Goal: Information Seeking & Learning: Learn about a topic

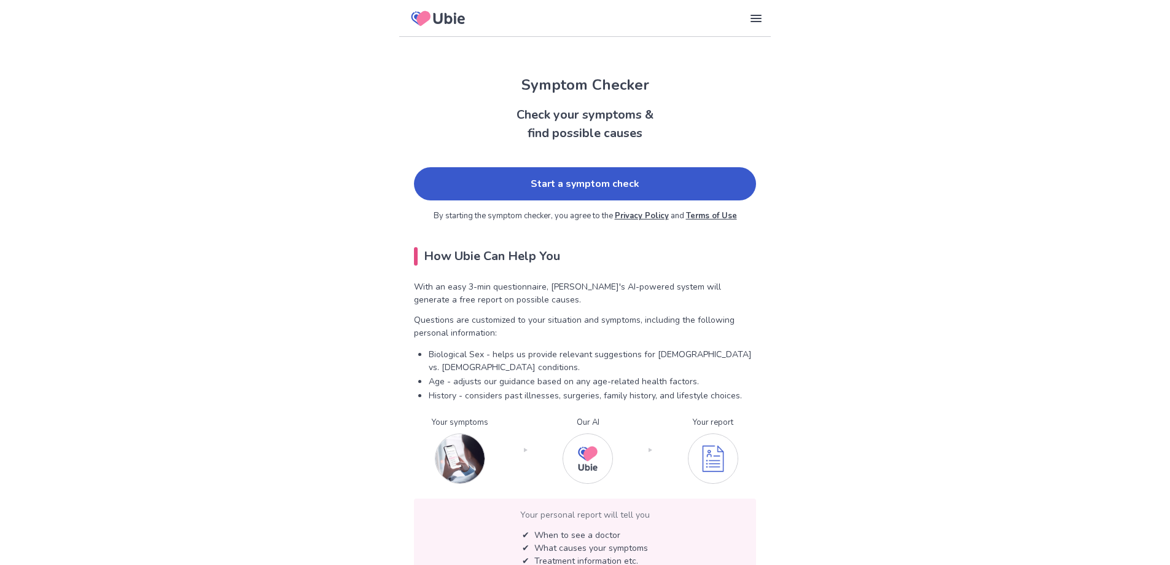
click at [501, 188] on link "Start a symptom check" at bounding box center [585, 183] width 342 height 33
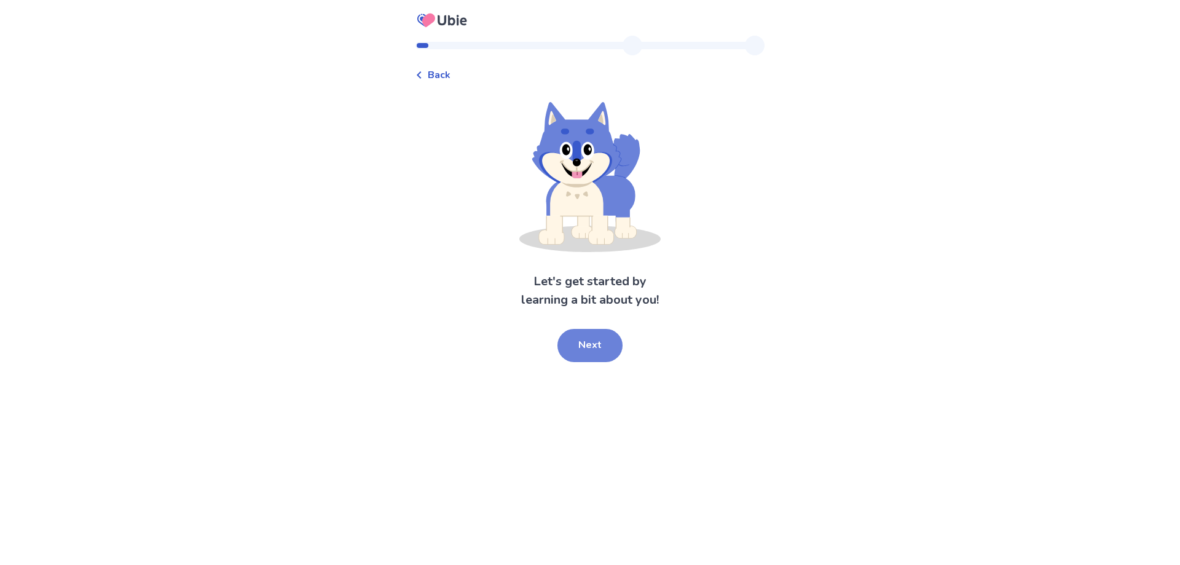
click at [586, 348] on button "Next" at bounding box center [589, 345] width 65 height 33
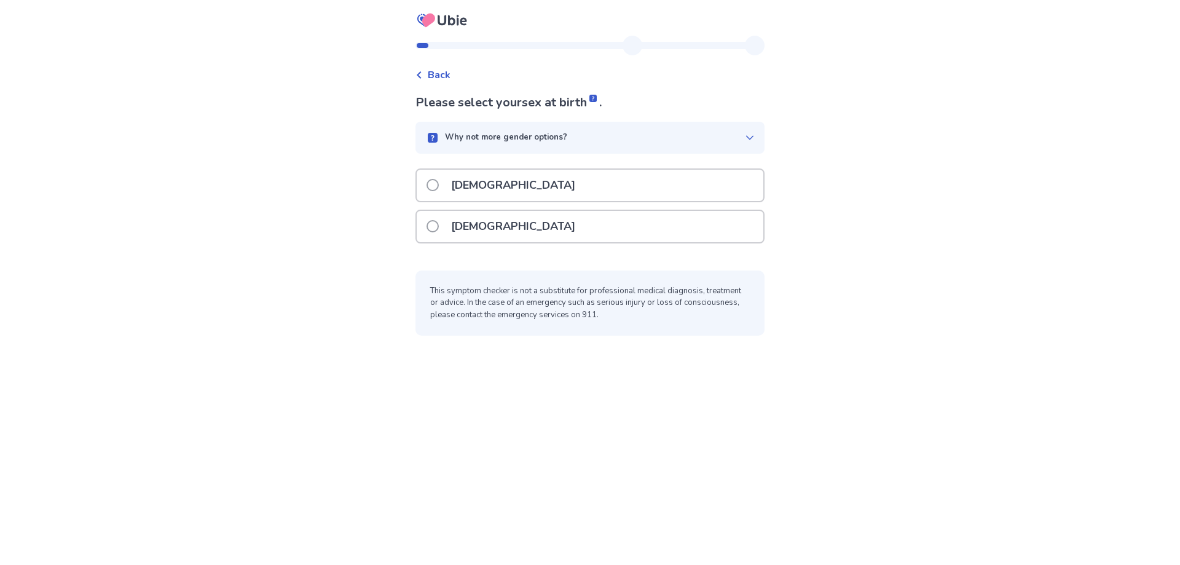
click at [453, 217] on p "[DEMOGRAPHIC_DATA]" at bounding box center [513, 226] width 139 height 31
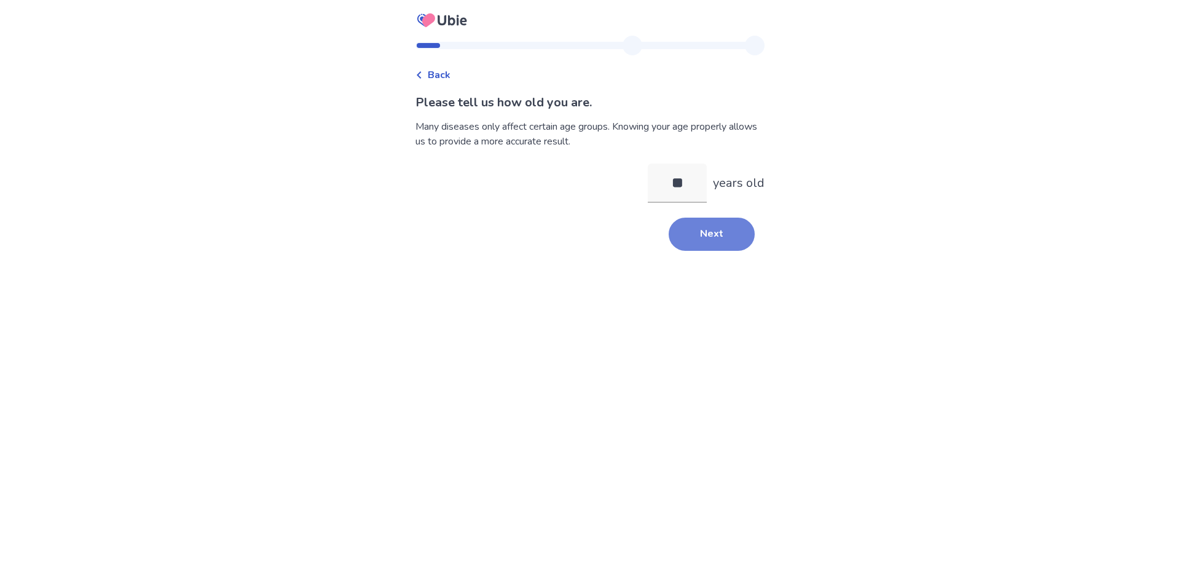
type input "**"
click at [695, 226] on button "Next" at bounding box center [711, 233] width 86 height 33
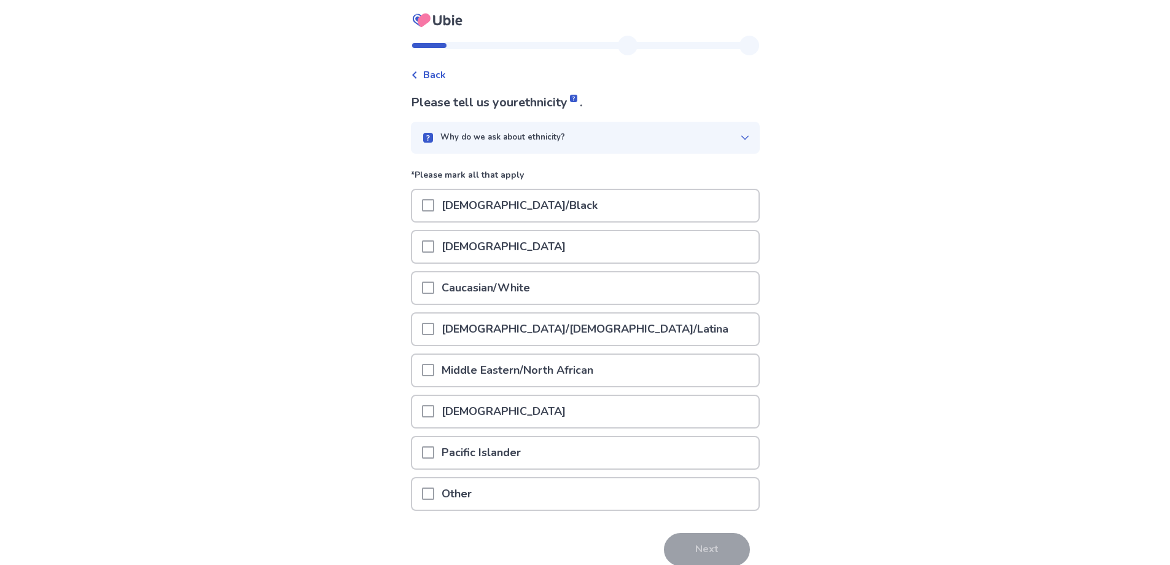
click at [597, 287] on div "Caucasian/White" at bounding box center [585, 287] width 347 height 31
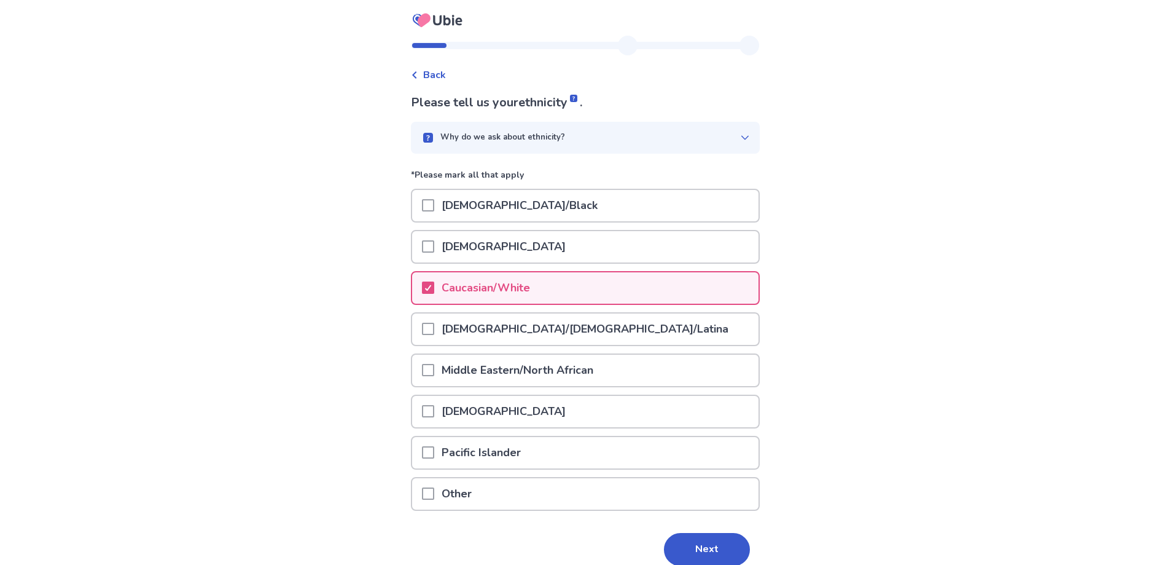
scroll to position [55, 0]
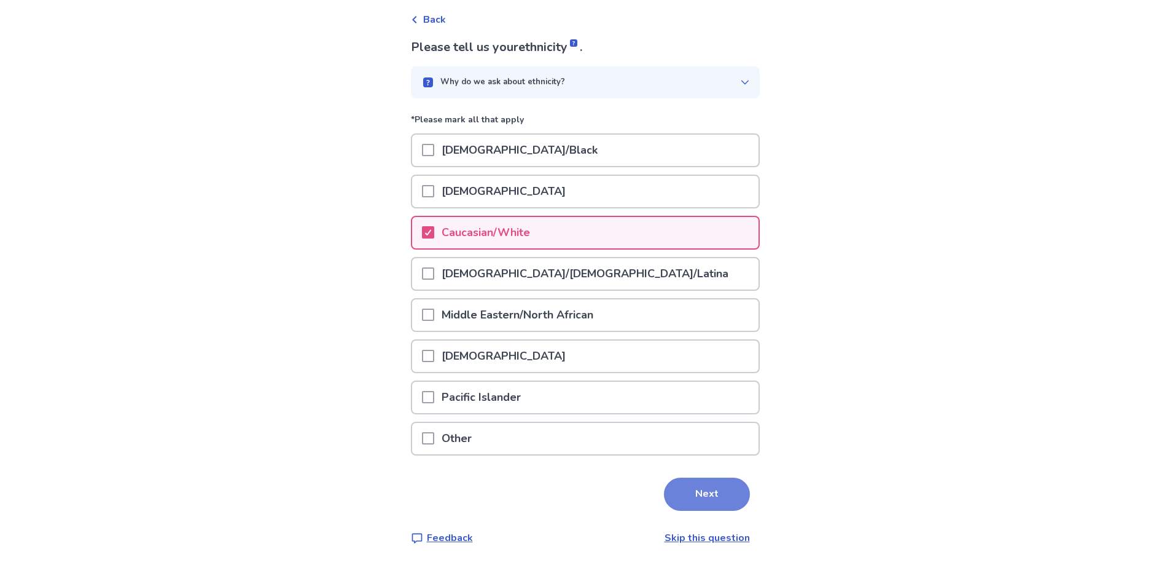
click at [674, 487] on button "Next" at bounding box center [707, 493] width 86 height 33
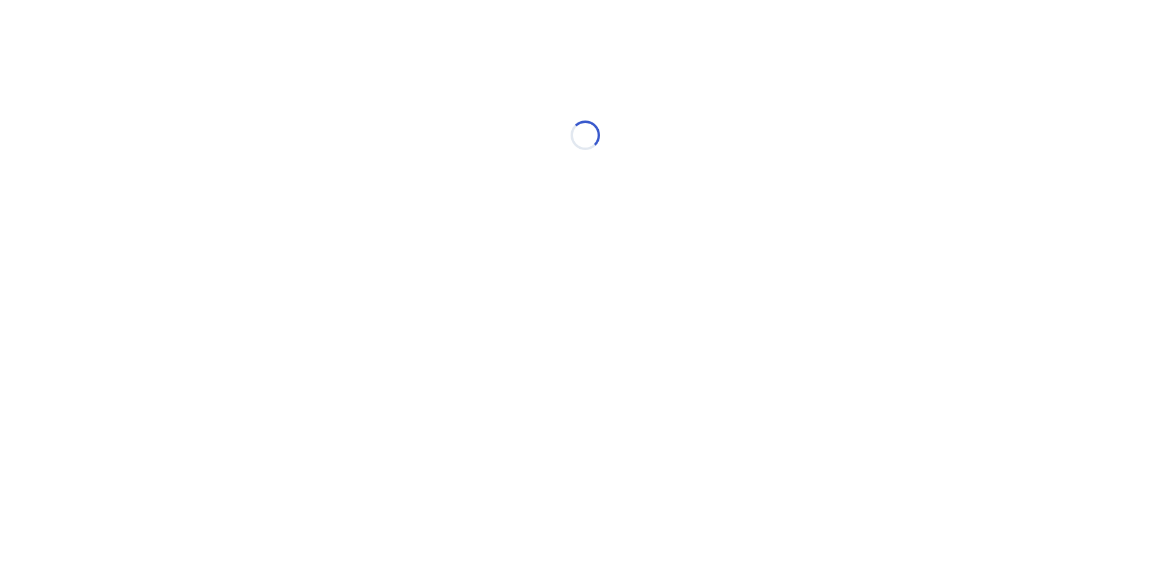
scroll to position [0, 0]
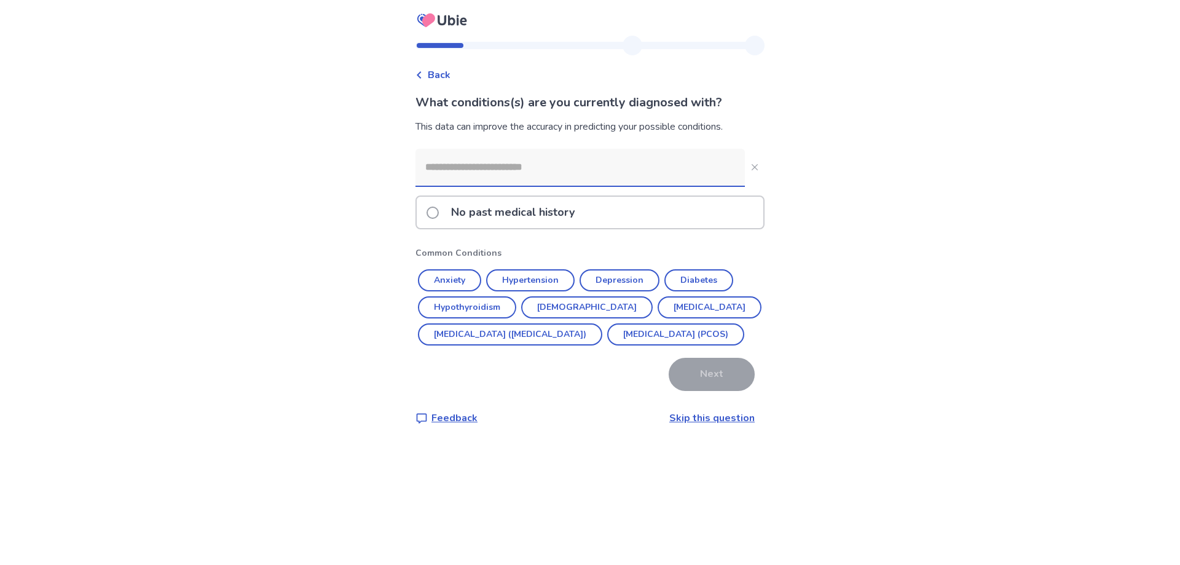
click at [546, 173] on input at bounding box center [579, 167] width 329 height 37
click at [470, 228] on div "No past medical history" at bounding box center [589, 212] width 349 height 34
click at [466, 216] on p "No past medical history" at bounding box center [513, 212] width 138 height 31
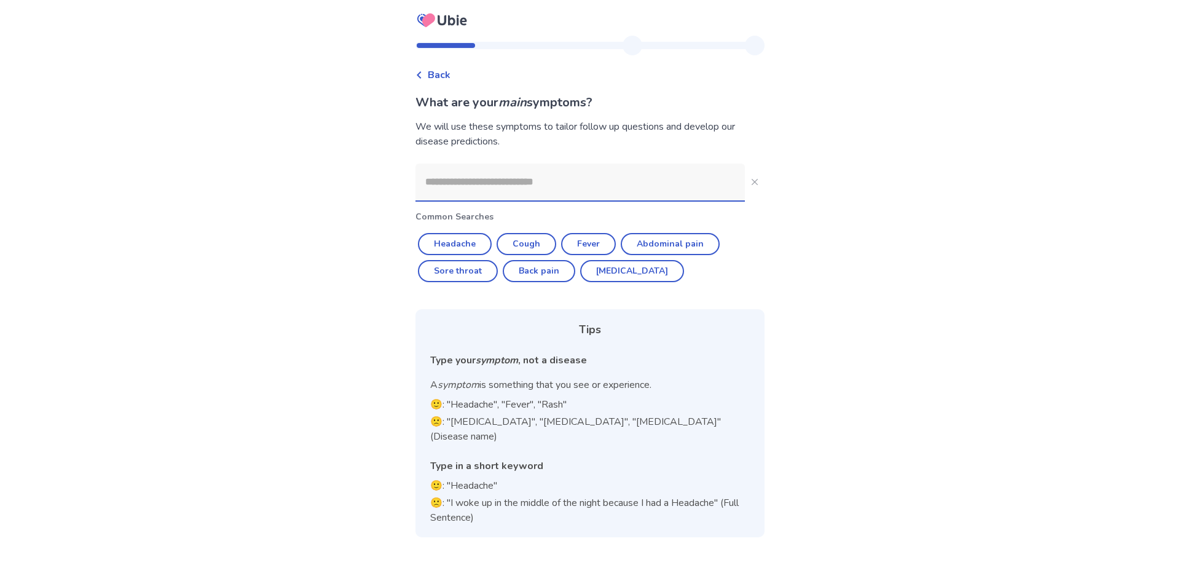
click at [460, 183] on input at bounding box center [579, 181] width 329 height 37
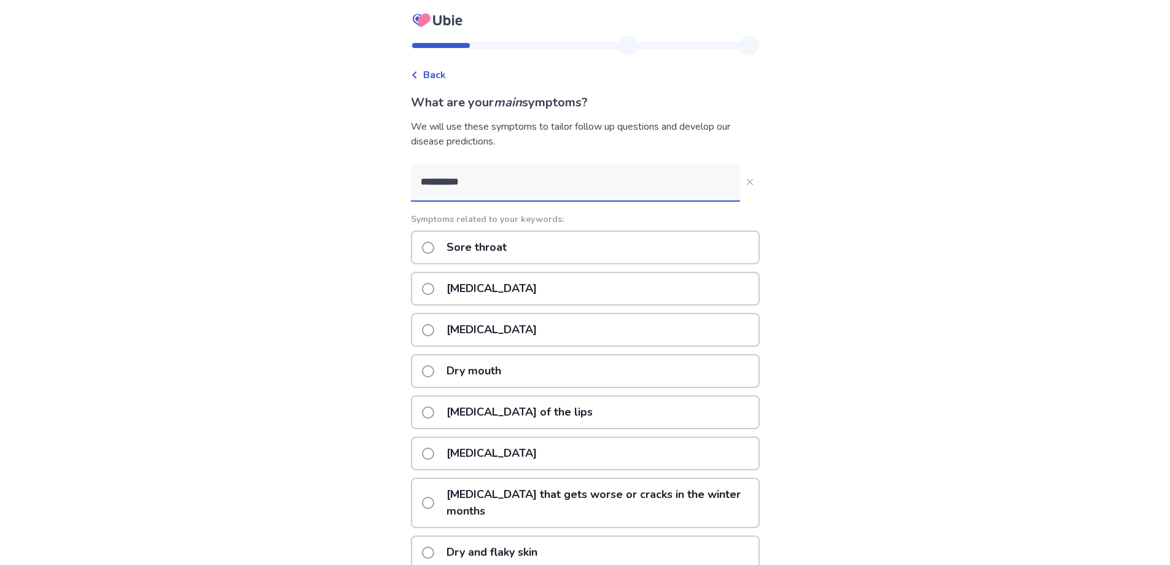
type input "**********"
click at [527, 262] on div "Sore throat" at bounding box center [585, 247] width 349 height 34
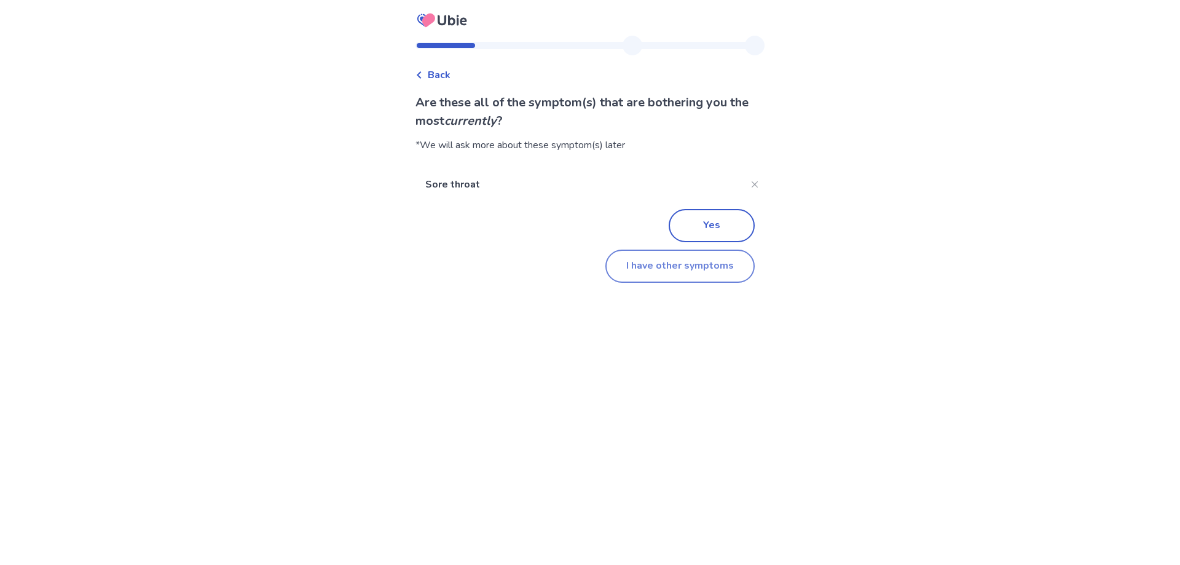
click at [664, 273] on button "I have other symptoms" at bounding box center [679, 265] width 149 height 33
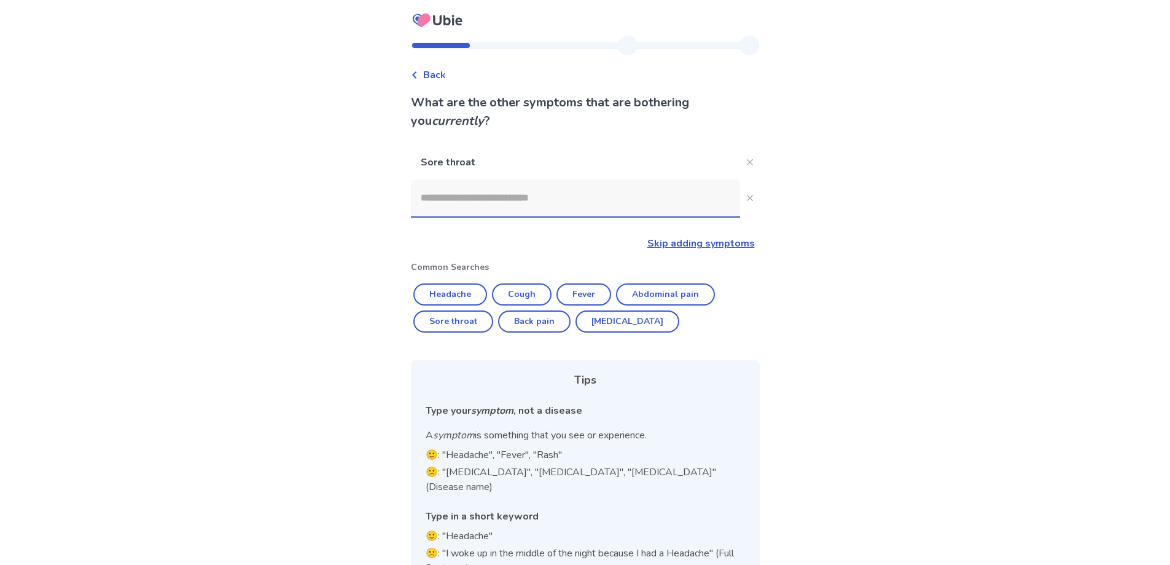
click at [461, 200] on input at bounding box center [575, 197] width 329 height 37
click at [472, 159] on p "Sore throat" at bounding box center [575, 162] width 329 height 34
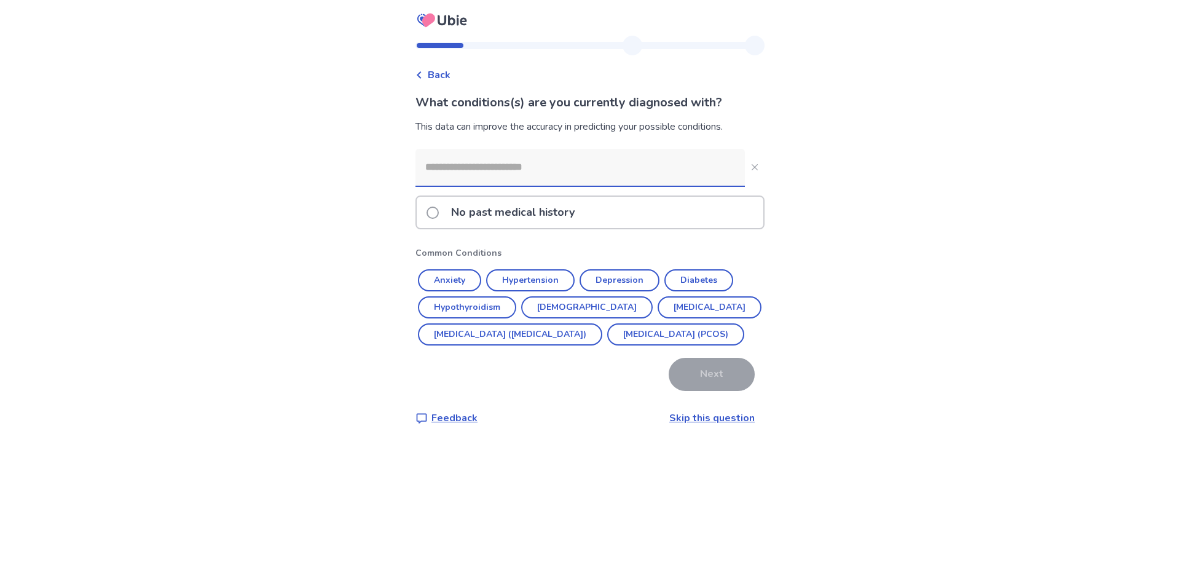
click at [476, 174] on input at bounding box center [579, 167] width 329 height 37
click at [436, 208] on span at bounding box center [432, 212] width 12 height 12
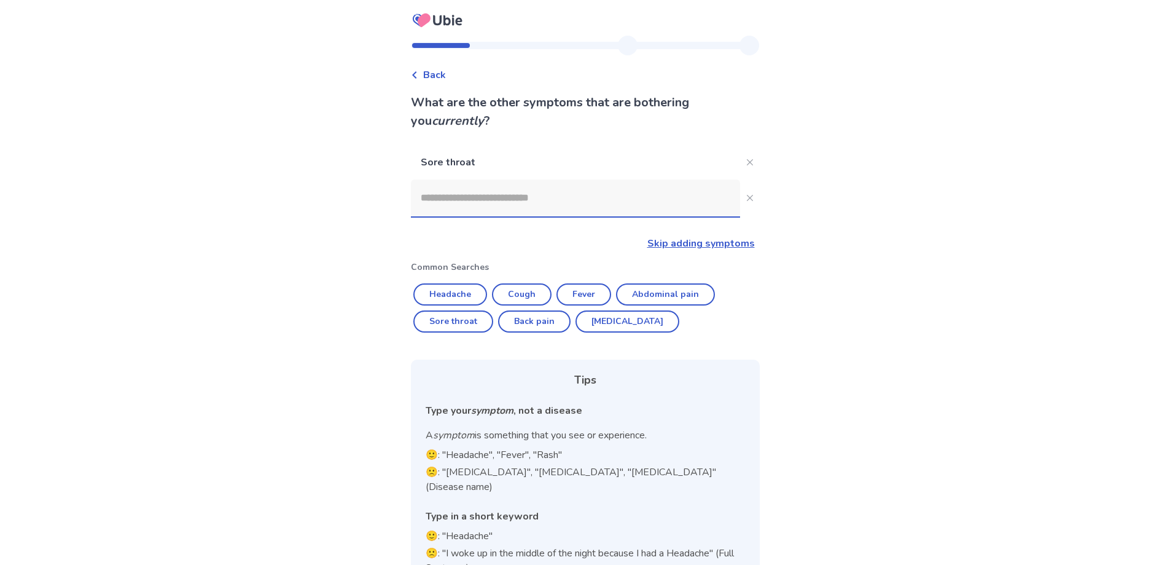
click at [471, 184] on input at bounding box center [575, 197] width 329 height 37
click at [479, 319] on button "Sore throat" at bounding box center [453, 321] width 80 height 22
type input "**********"
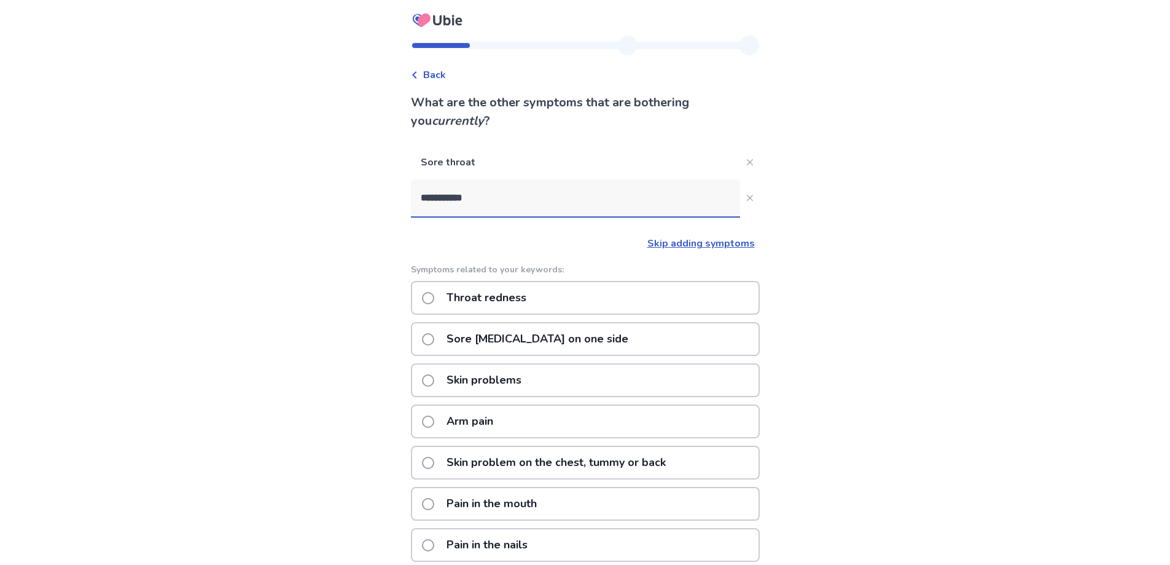
click at [413, 248] on div "**********" at bounding box center [585, 371] width 369 height 670
click at [450, 261] on div "**********" at bounding box center [585, 418] width 349 height 546
click at [789, 245] on div "**********" at bounding box center [585, 353] width 1170 height 706
click at [740, 194] on button "**********" at bounding box center [750, 198] width 20 height 20
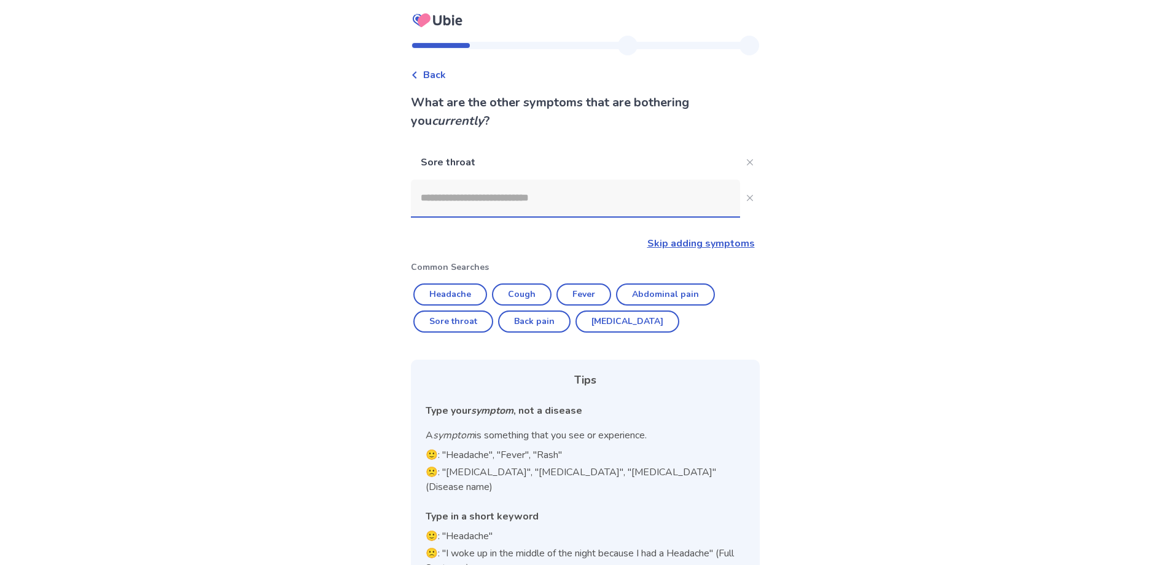
click at [456, 201] on input at bounding box center [575, 197] width 329 height 37
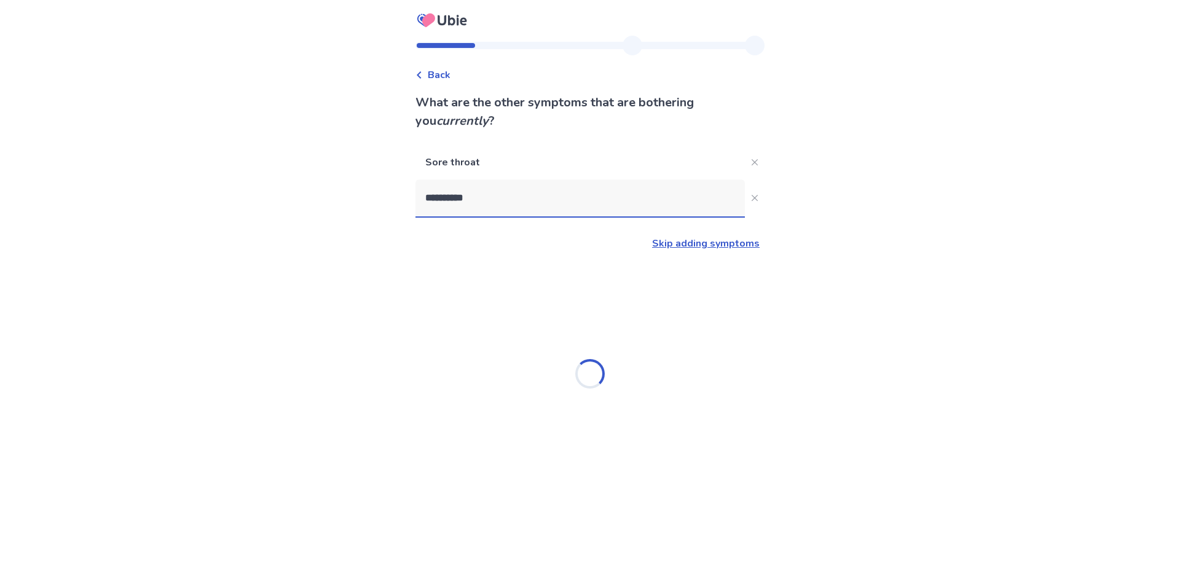
type input "**********"
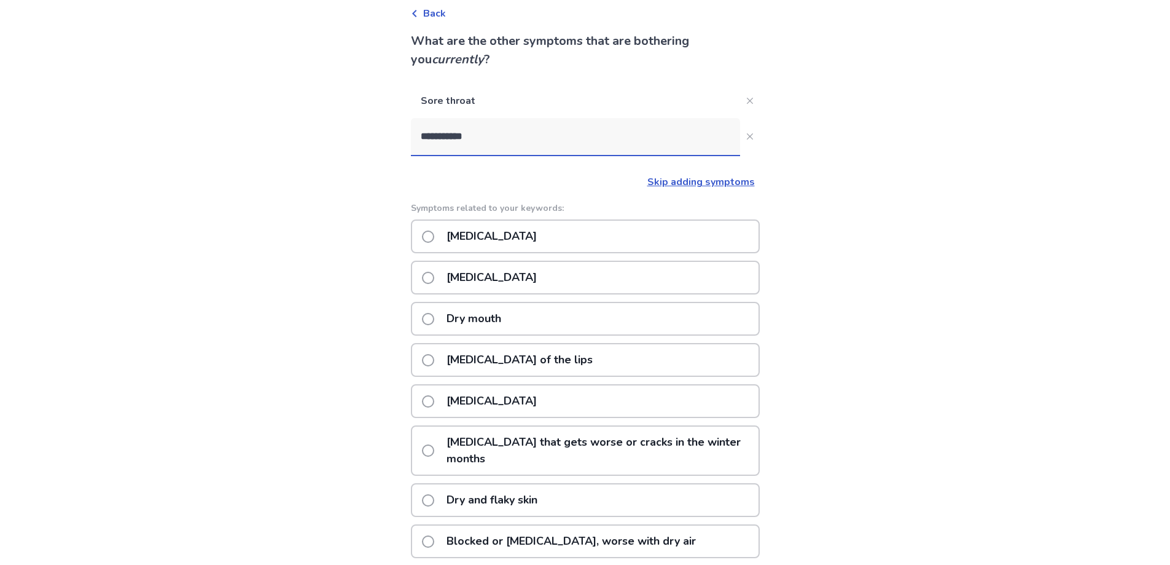
scroll to position [123, 0]
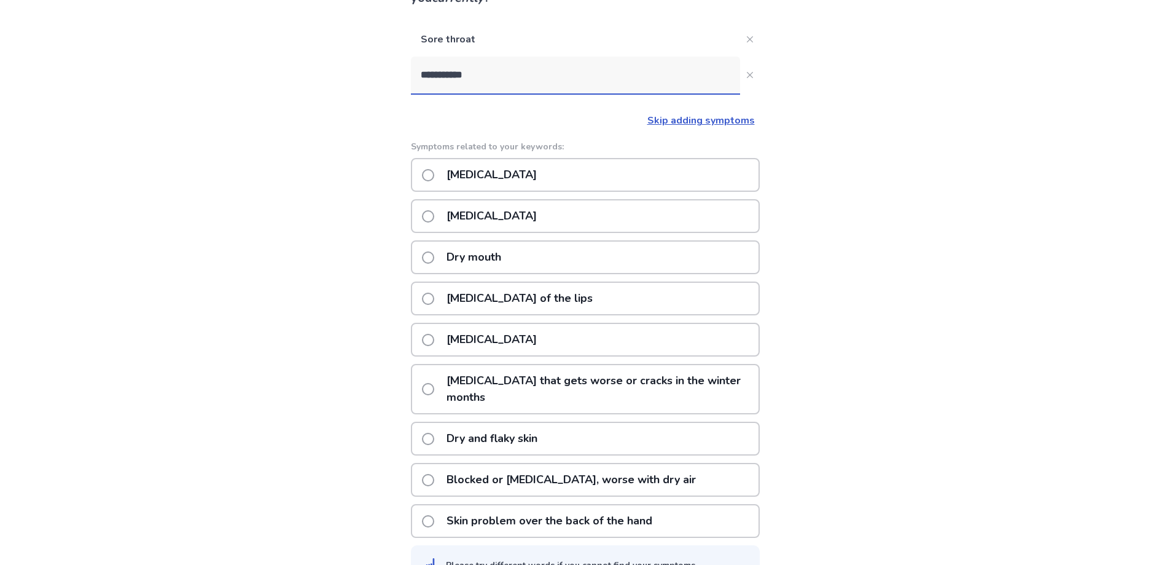
click at [447, 343] on p "Dry cough" at bounding box center [491, 339] width 105 height 31
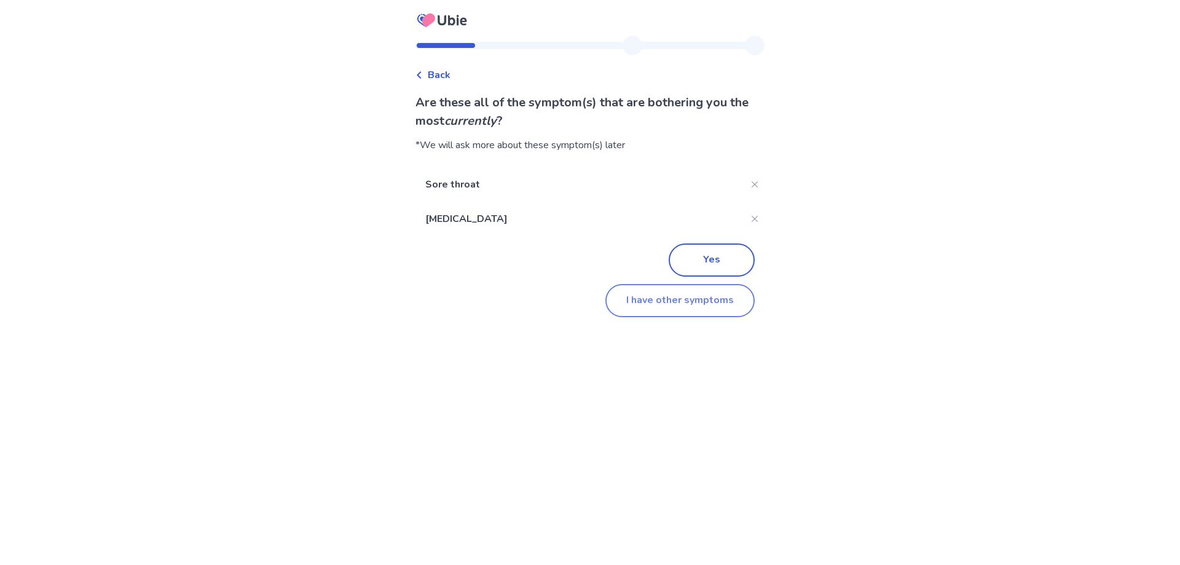
click at [693, 307] on button "I have other symptoms" at bounding box center [679, 300] width 149 height 33
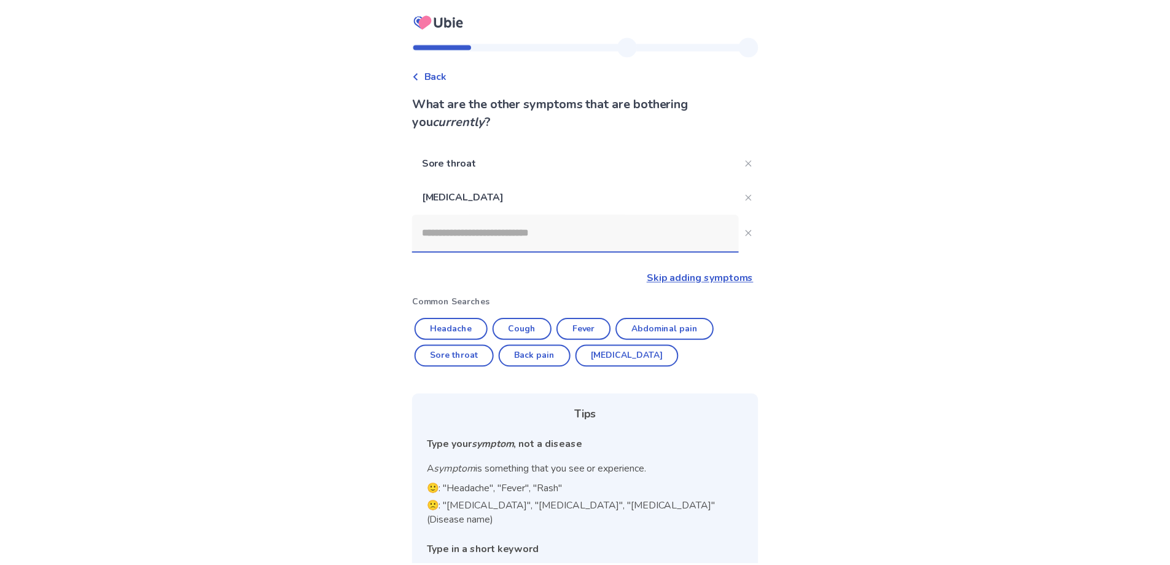
scroll to position [57, 0]
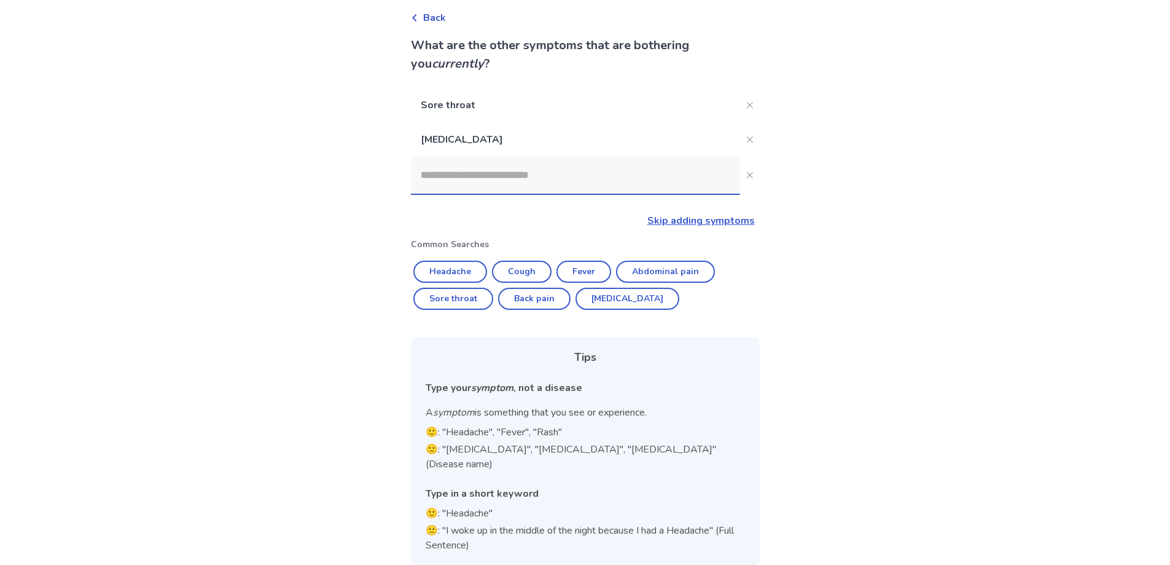
click at [453, 182] on input at bounding box center [575, 175] width 329 height 37
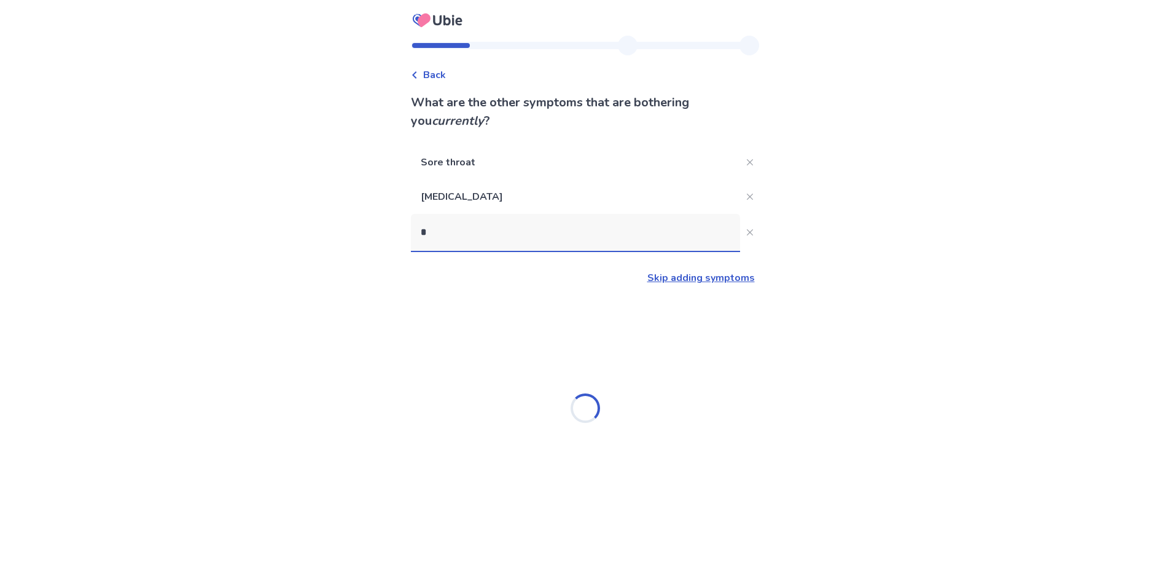
scroll to position [0, 0]
type input "**********"
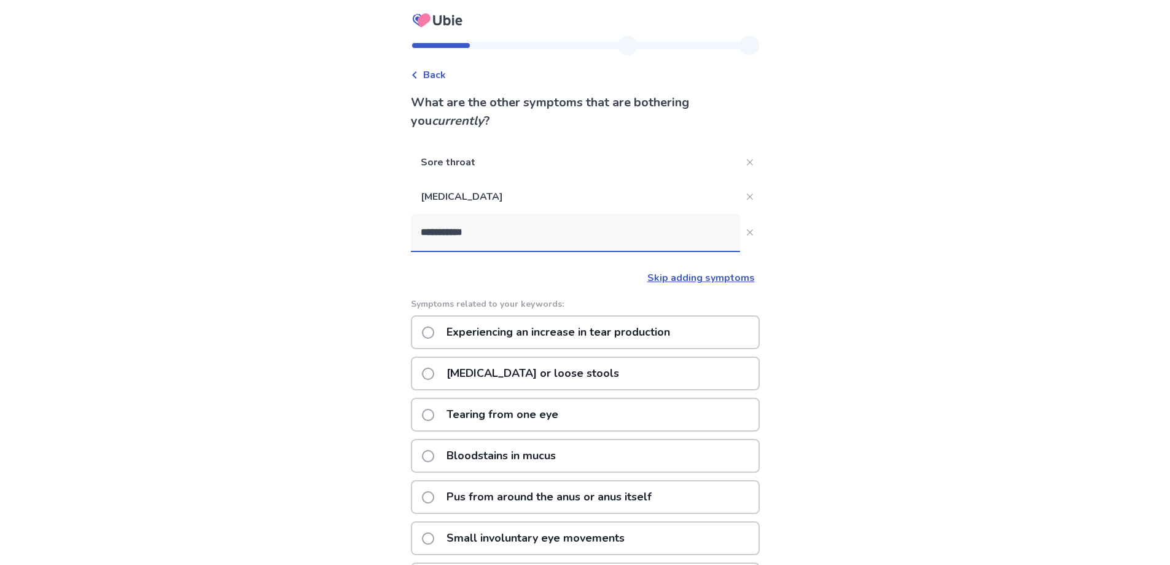
scroll to position [61, 0]
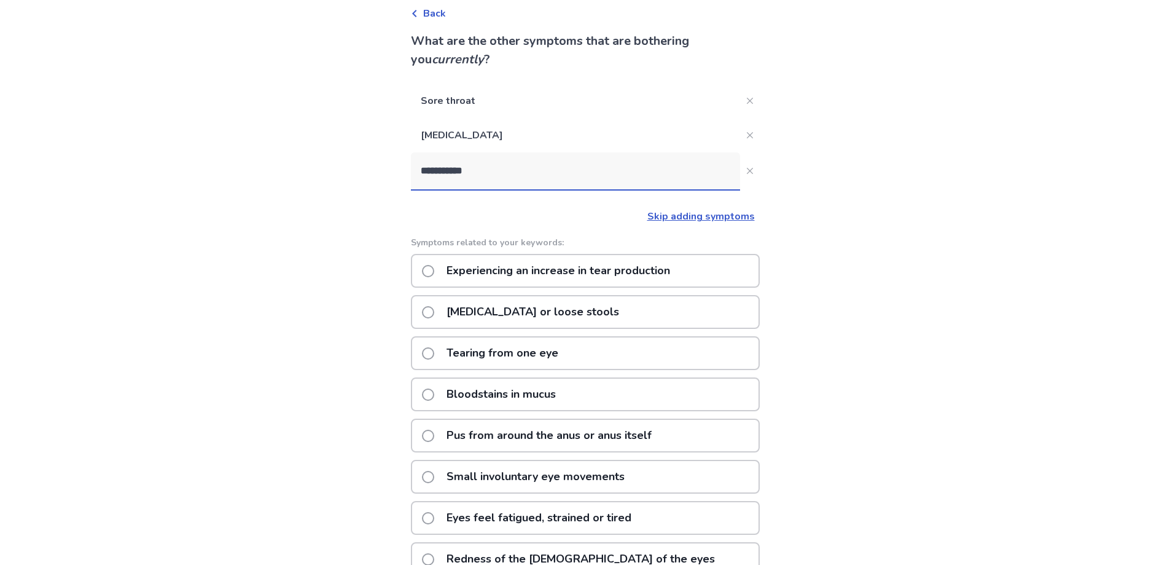
click at [486, 275] on p "Experiencing an increase in tear production" at bounding box center [558, 270] width 238 height 31
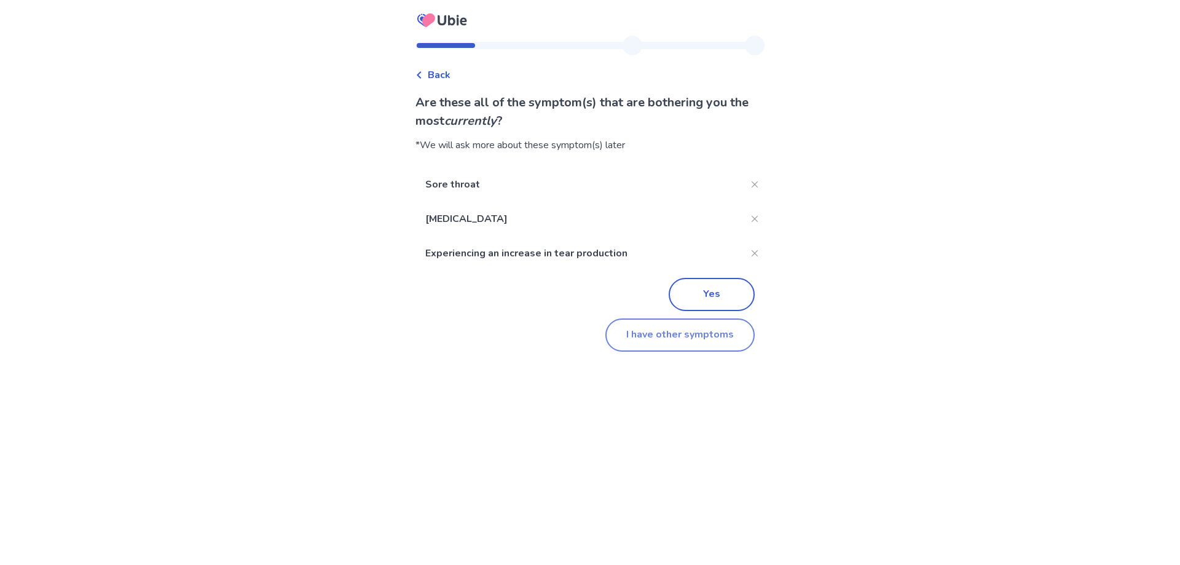
click at [653, 340] on button "I have other symptoms" at bounding box center [679, 334] width 149 height 33
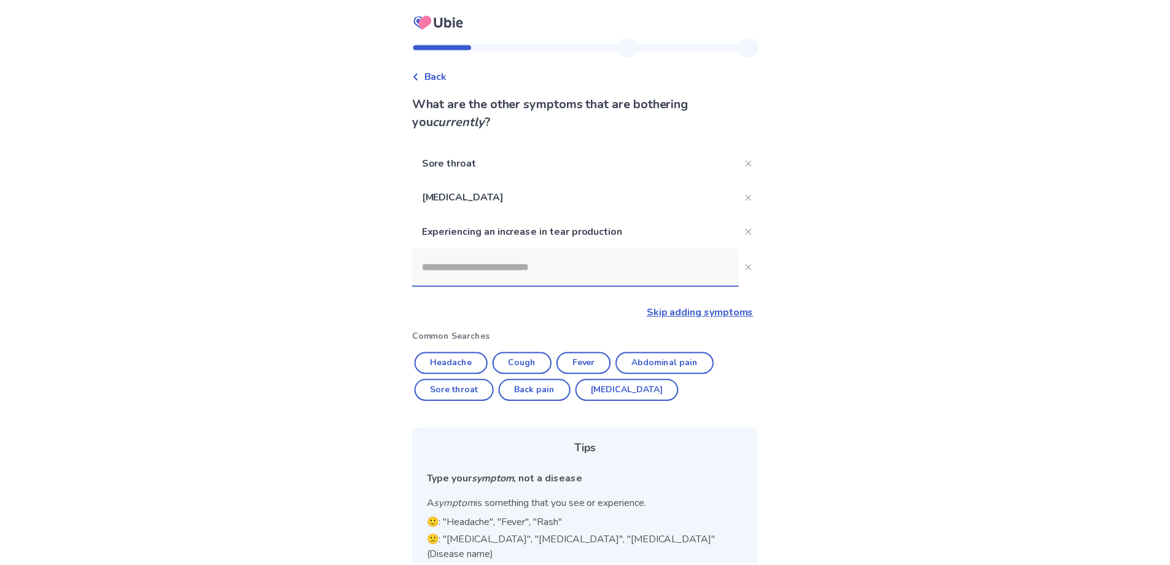
scroll to position [61, 0]
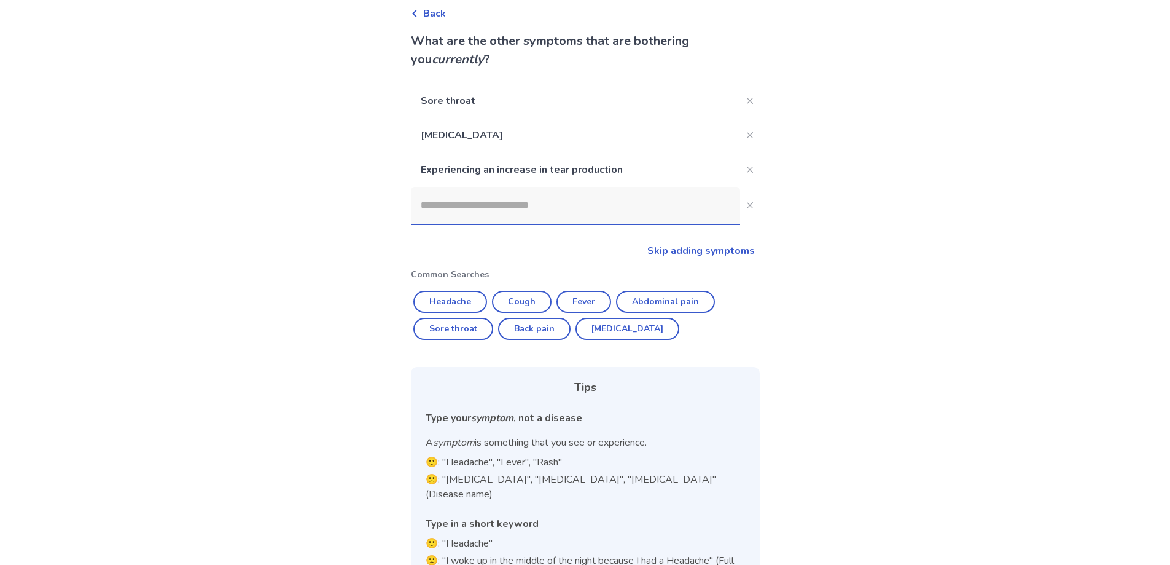
click at [465, 209] on input at bounding box center [575, 205] width 329 height 37
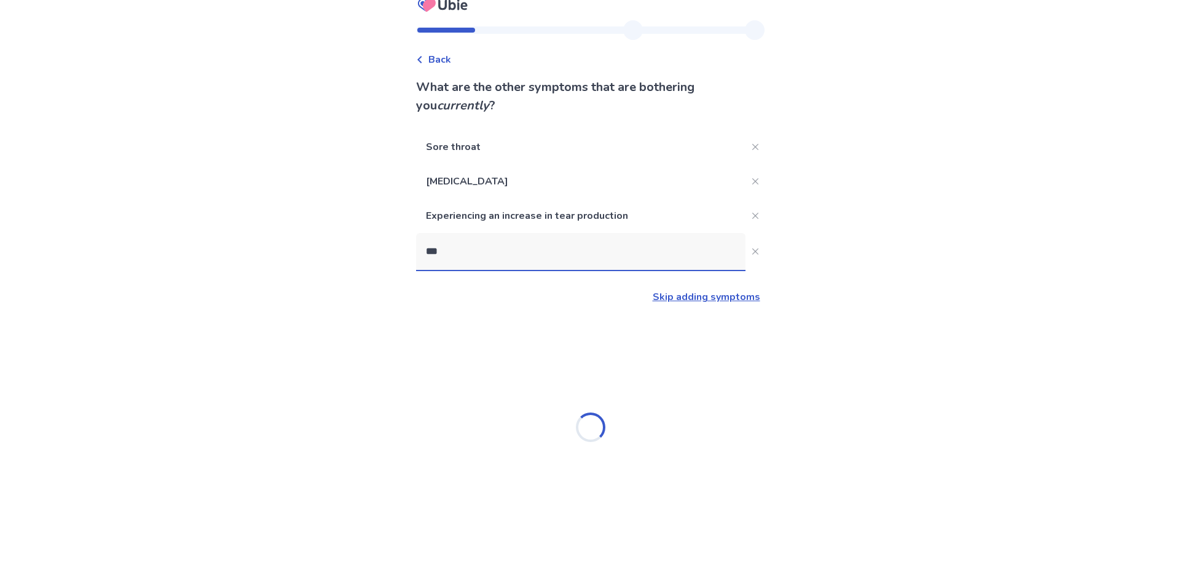
scroll to position [0, 0]
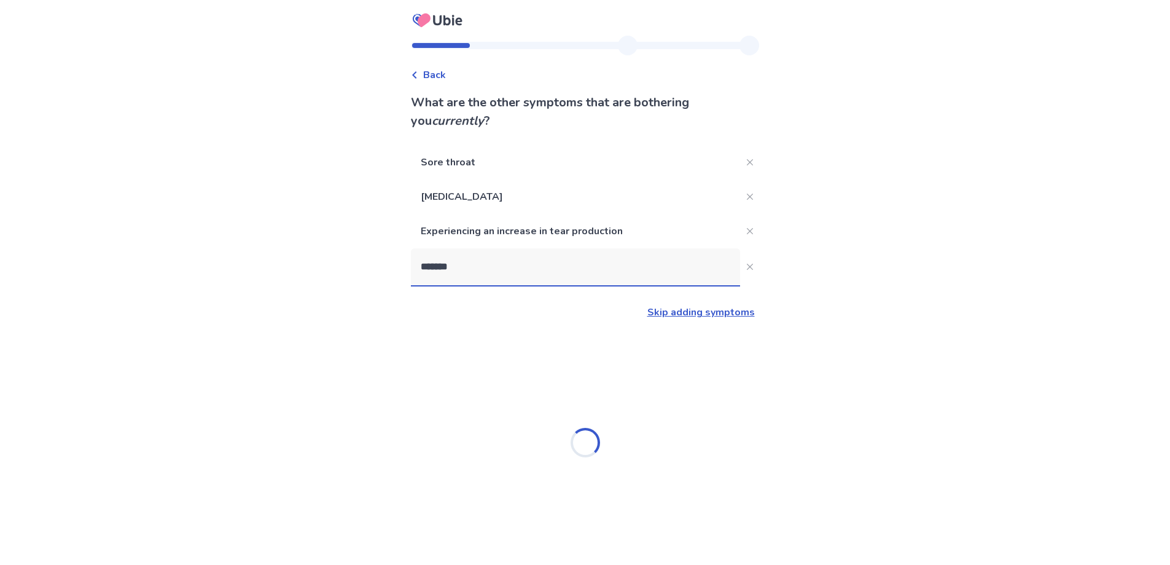
type input "********"
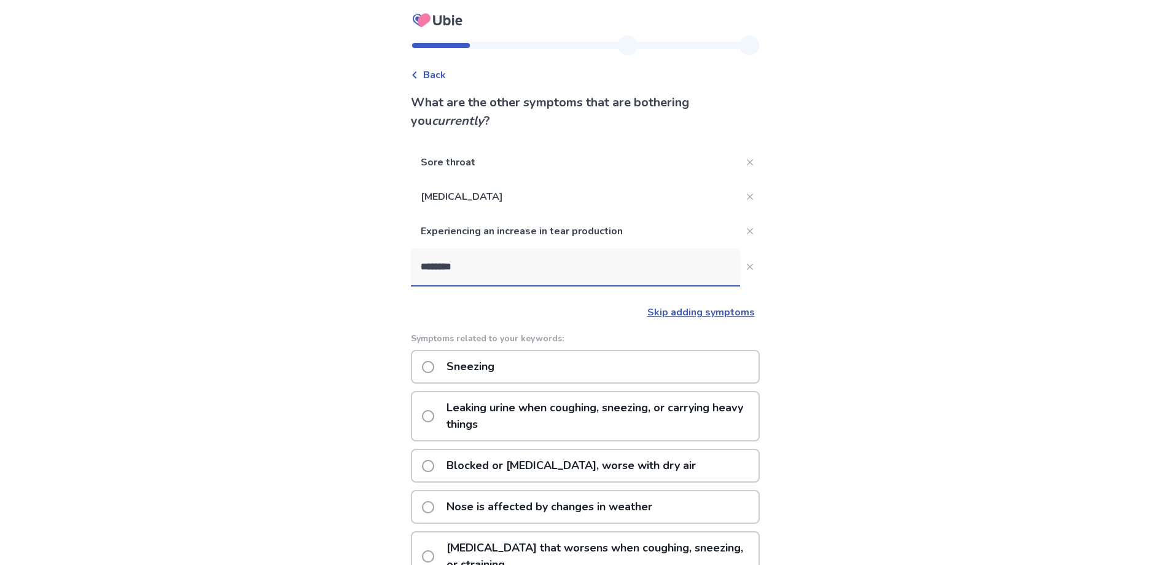
click at [457, 367] on p "Sneezing" at bounding box center [470, 366] width 63 height 31
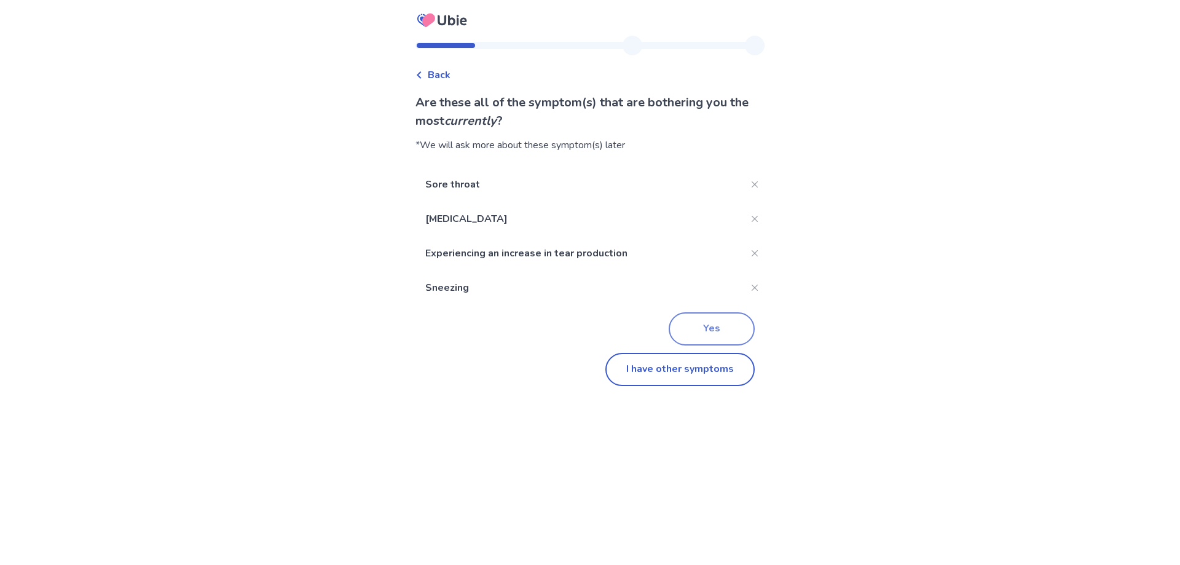
click at [719, 320] on button "Yes" at bounding box center [711, 328] width 86 height 33
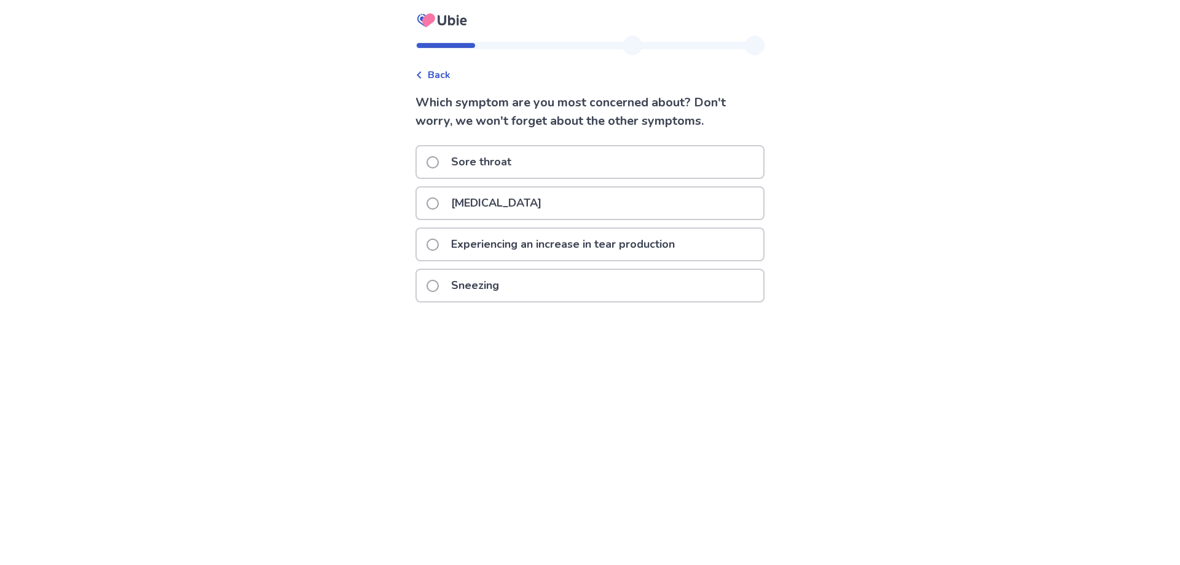
click at [439, 150] on label "Sore throat" at bounding box center [472, 161] width 92 height 31
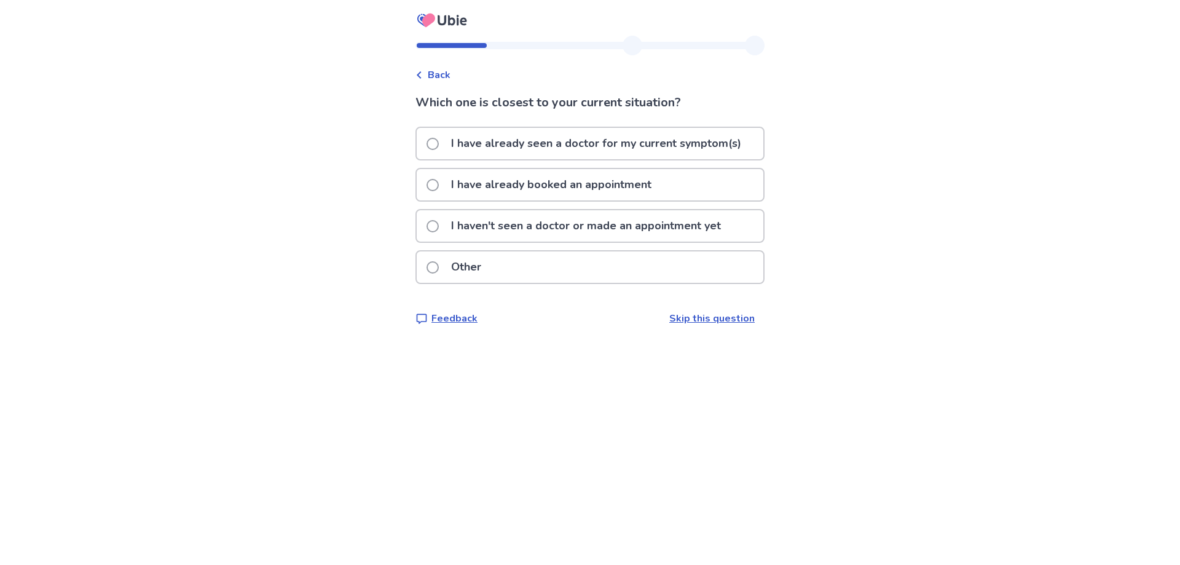
click at [520, 226] on p "I haven't seen a doctor or made an appointment yet" at bounding box center [586, 225] width 284 height 31
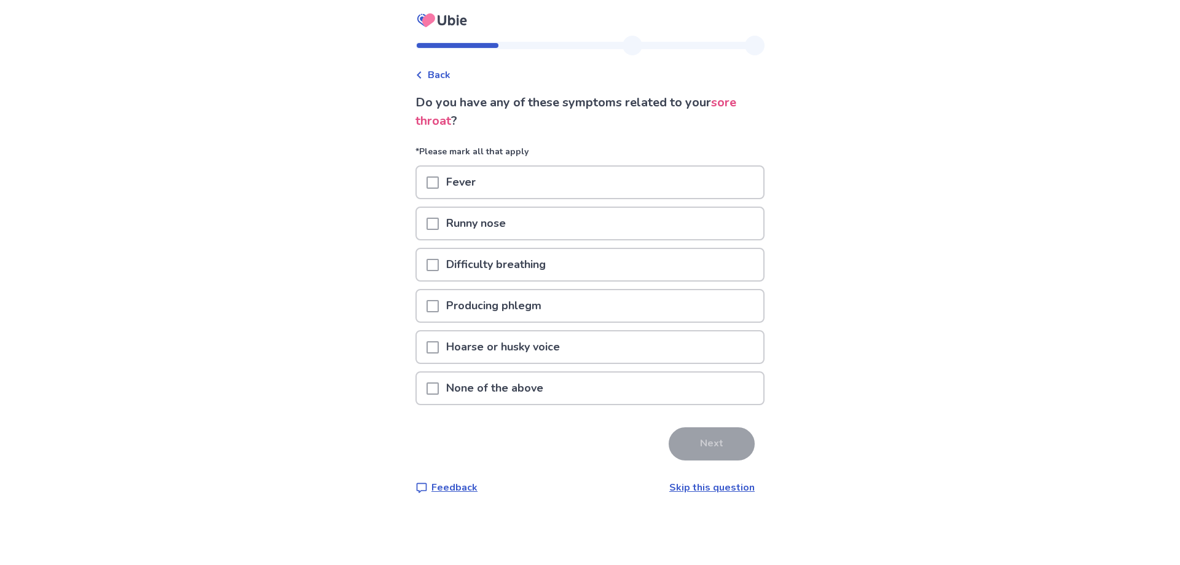
click at [439, 222] on span at bounding box center [432, 223] width 12 height 12
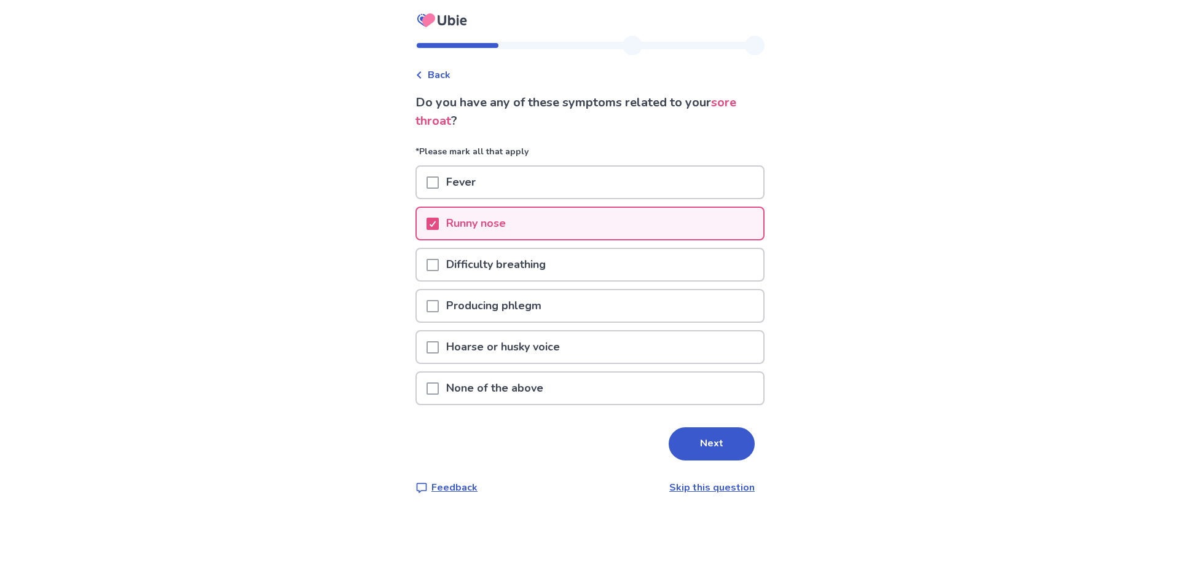
click at [439, 300] on span at bounding box center [432, 306] width 12 height 12
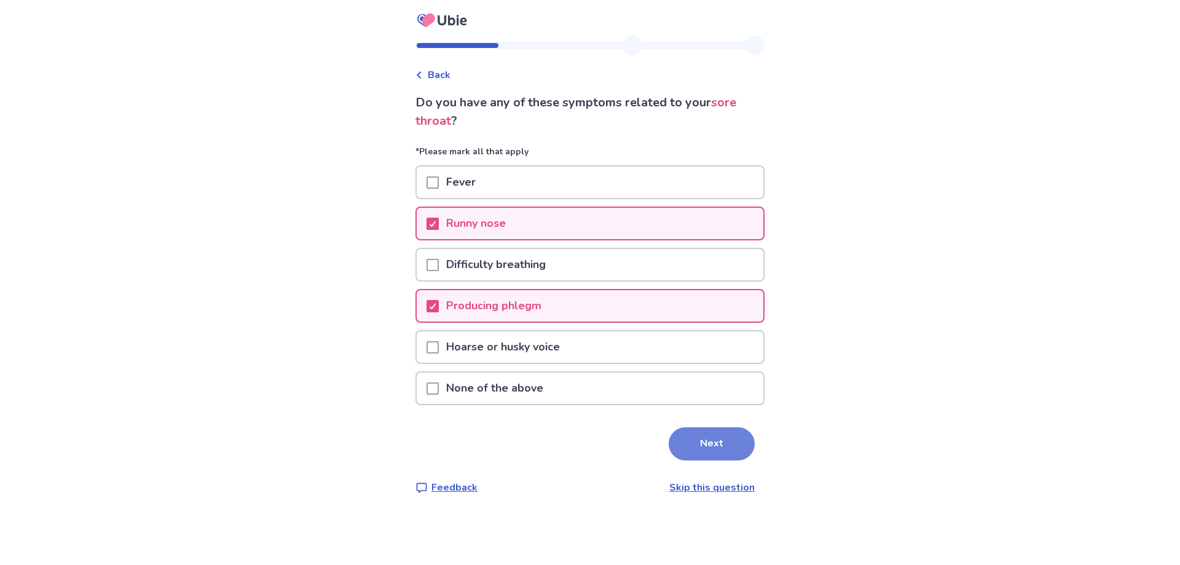
click at [709, 442] on button "Next" at bounding box center [711, 443] width 86 height 33
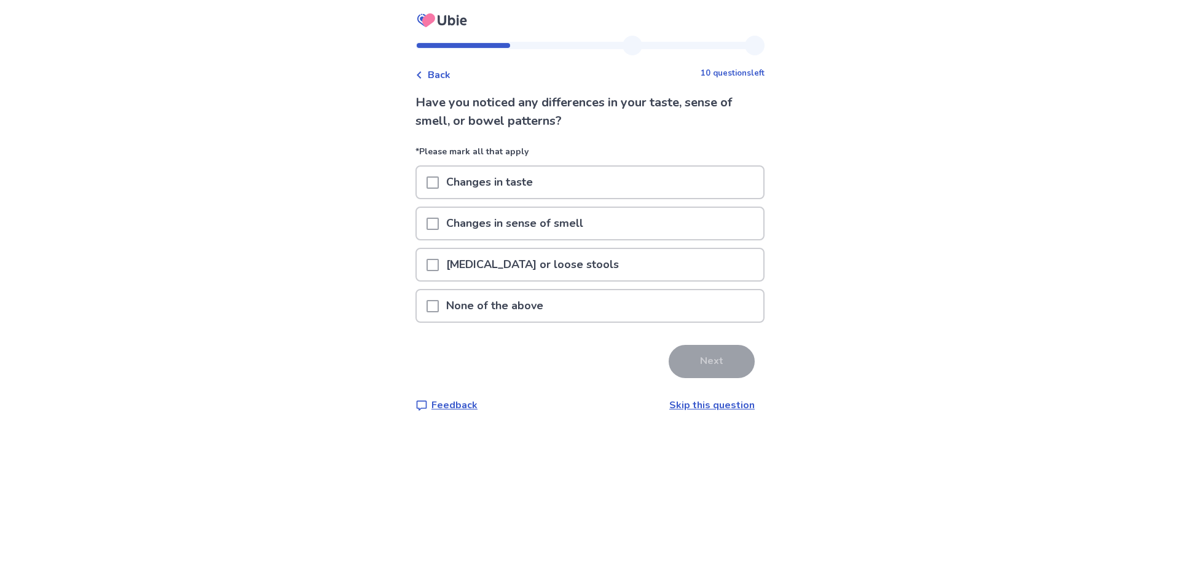
click at [439, 219] on span at bounding box center [432, 223] width 12 height 12
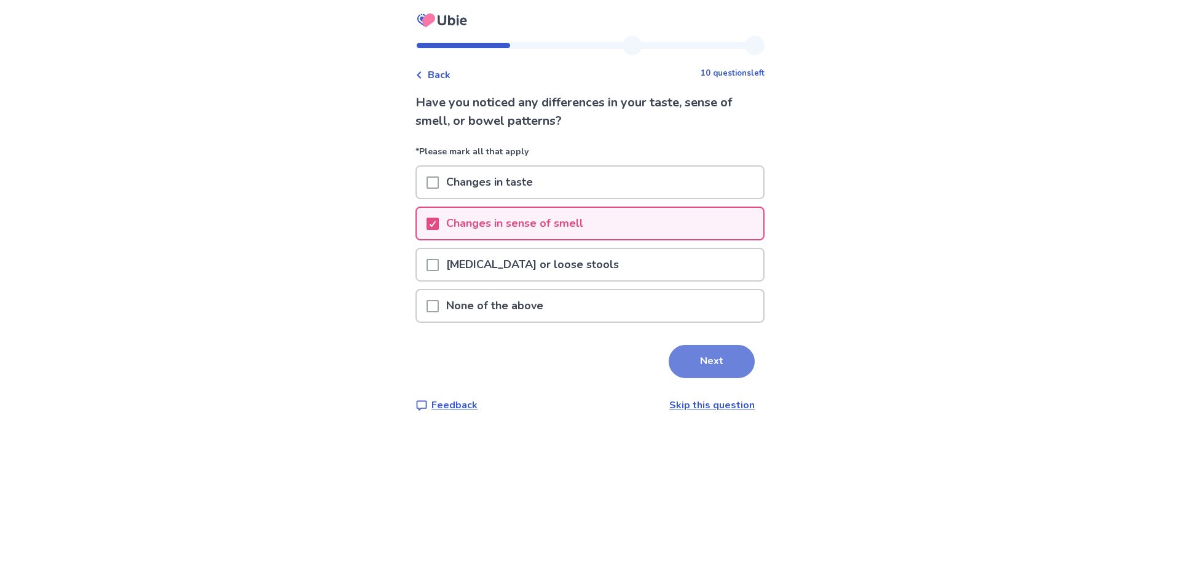
click at [702, 355] on button "Next" at bounding box center [711, 361] width 86 height 33
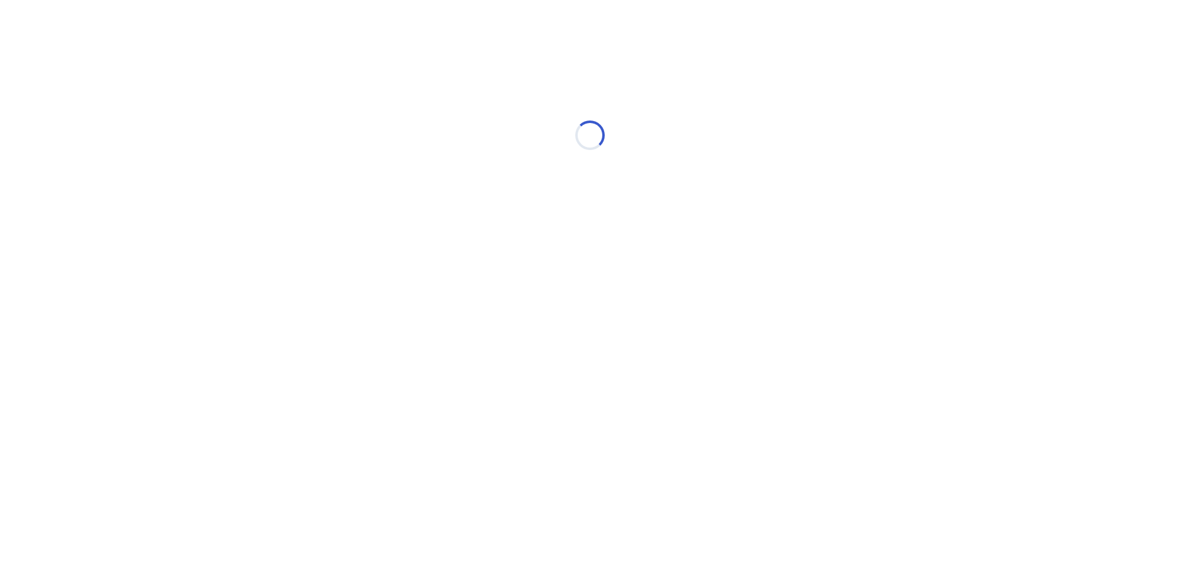
select select "*"
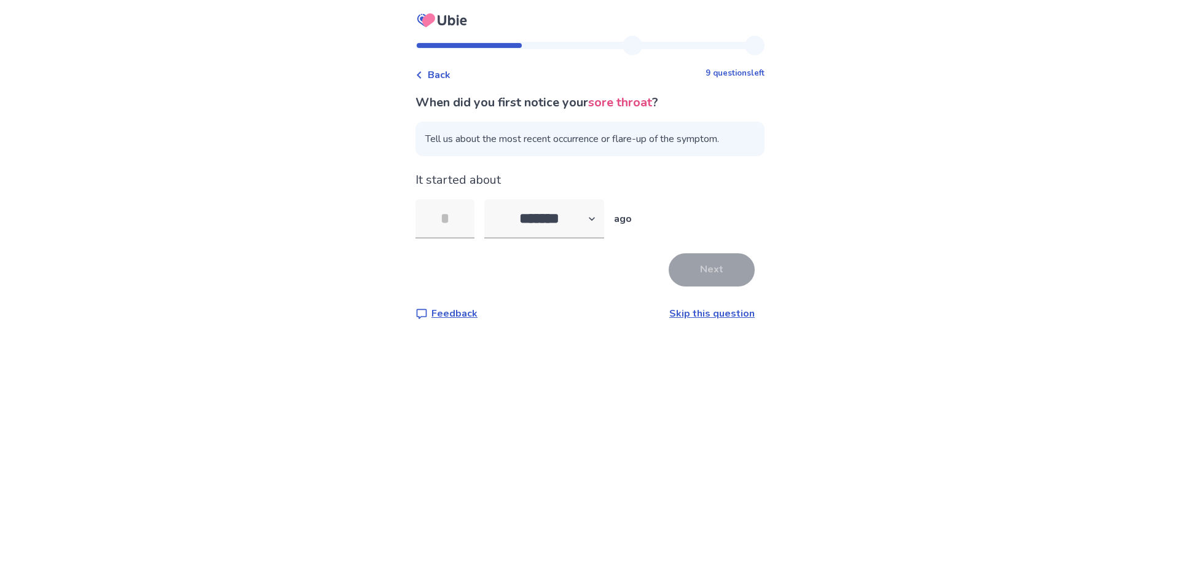
click at [479, 144] on span "Tell us about the most recent occurrence or flare-up of the symptom." at bounding box center [589, 139] width 349 height 34
click at [469, 222] on input "tel" at bounding box center [444, 218] width 59 height 39
type input "*"
click at [715, 273] on button "Next" at bounding box center [711, 269] width 86 height 33
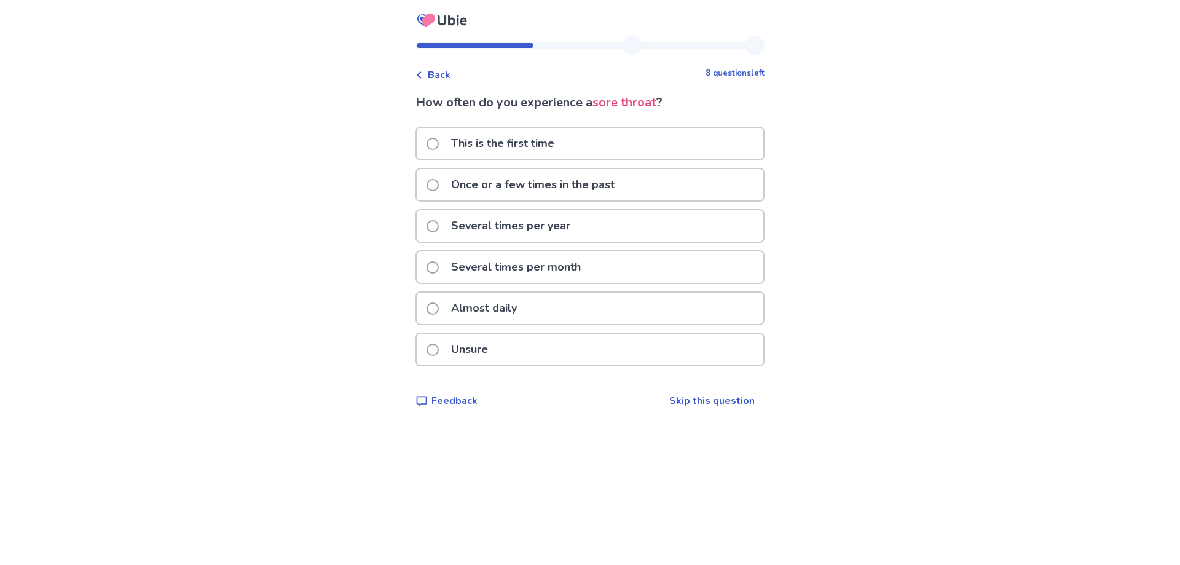
click at [492, 190] on p "Once or a few times in the past" at bounding box center [533, 184] width 178 height 31
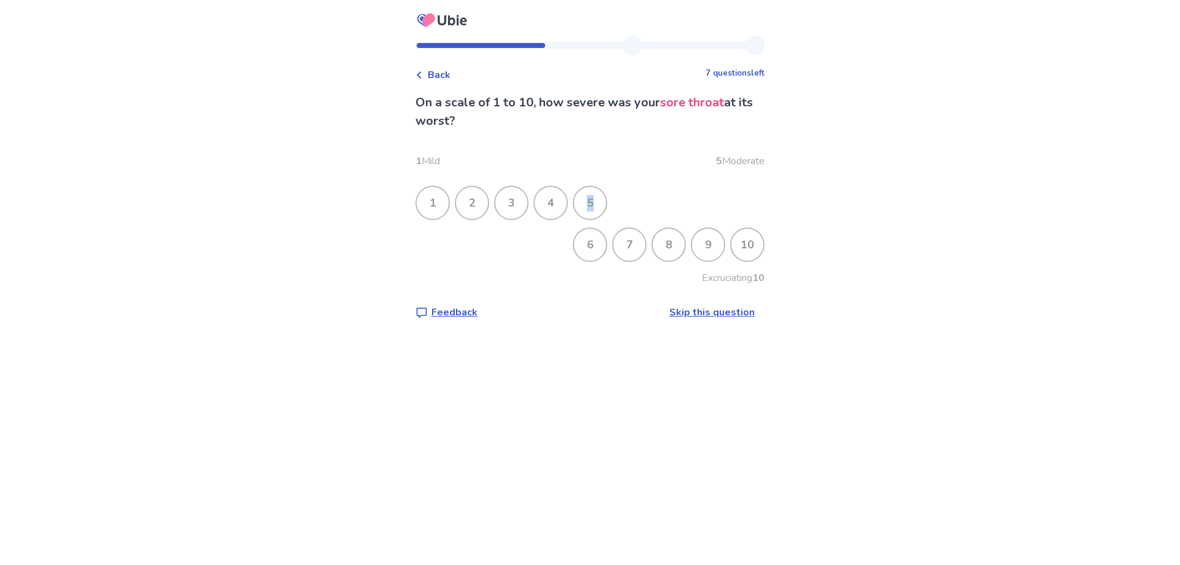
click at [597, 202] on div "5" at bounding box center [590, 203] width 32 height 32
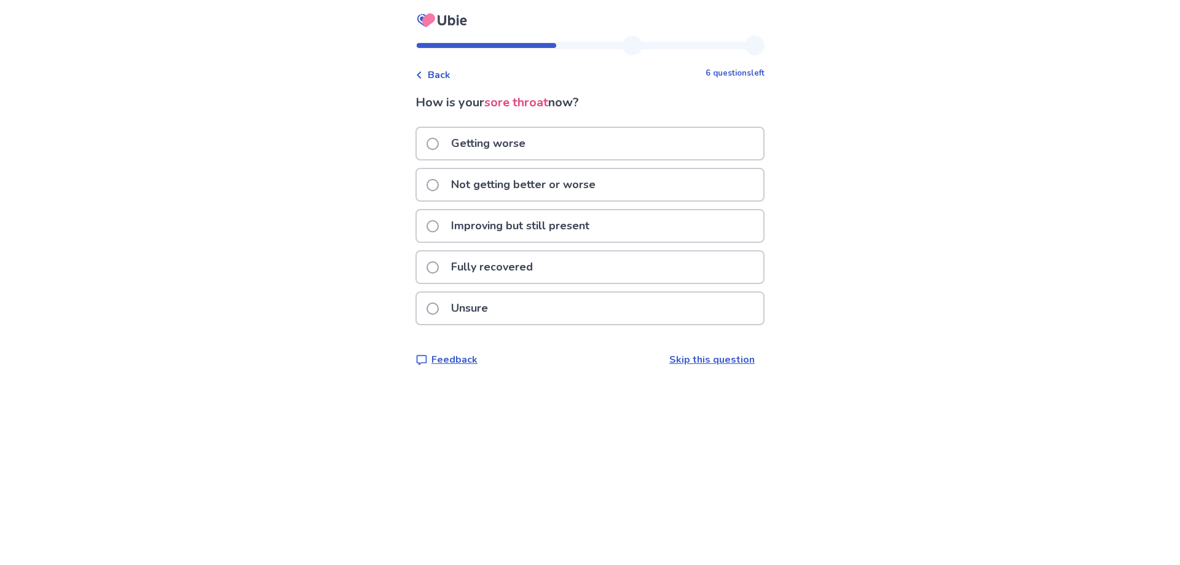
click at [452, 189] on p "Not getting better or worse" at bounding box center [523, 184] width 159 height 31
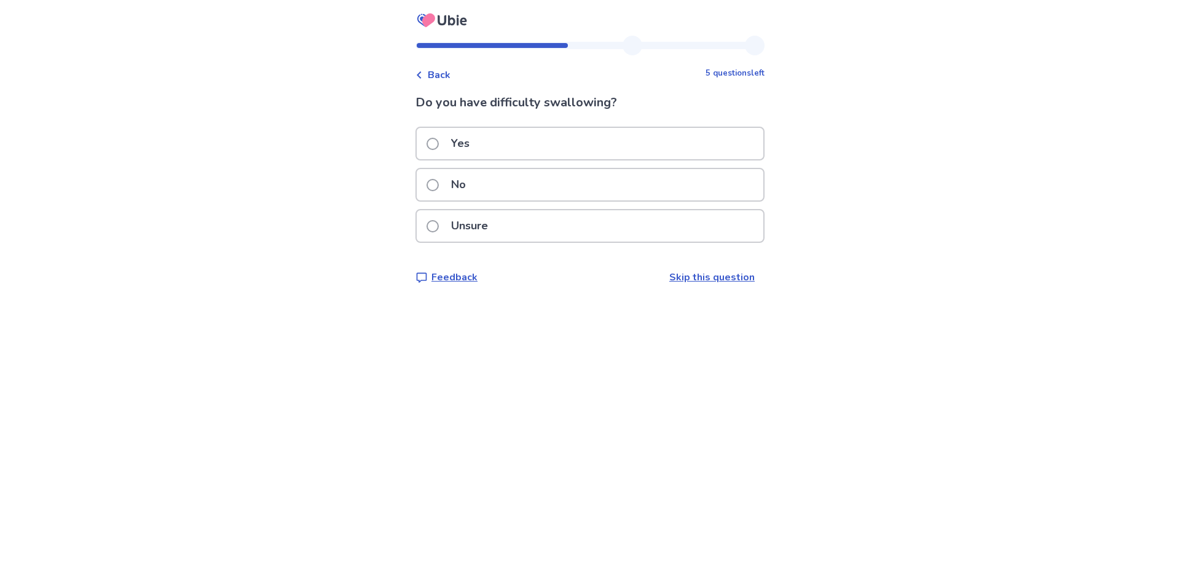
click at [531, 149] on div "Yes" at bounding box center [590, 143] width 347 height 31
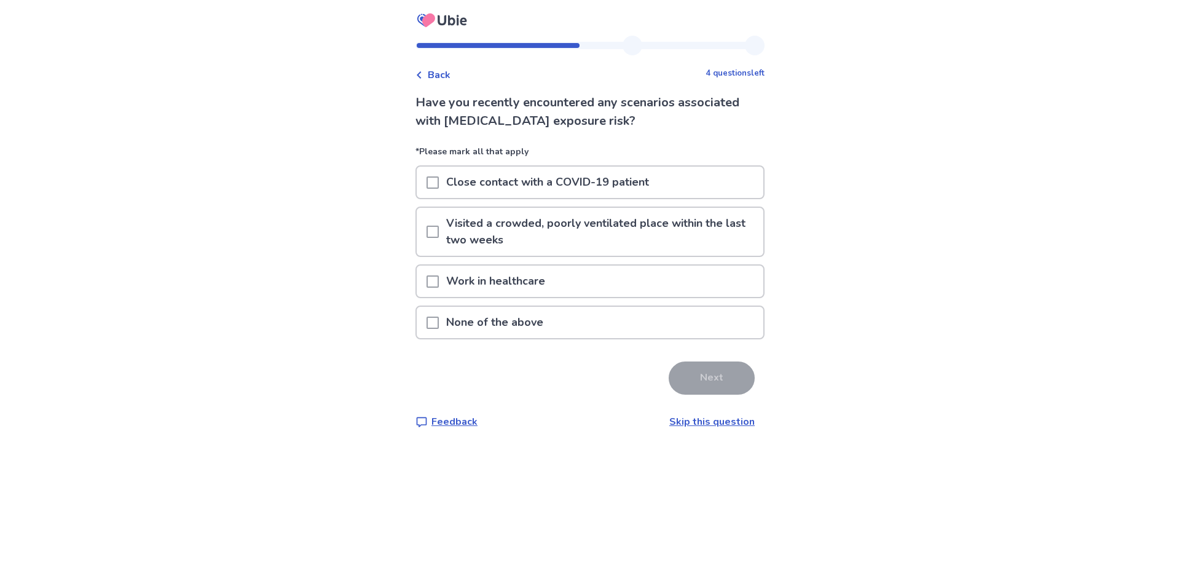
click at [451, 327] on p "None of the above" at bounding box center [495, 322] width 112 height 31
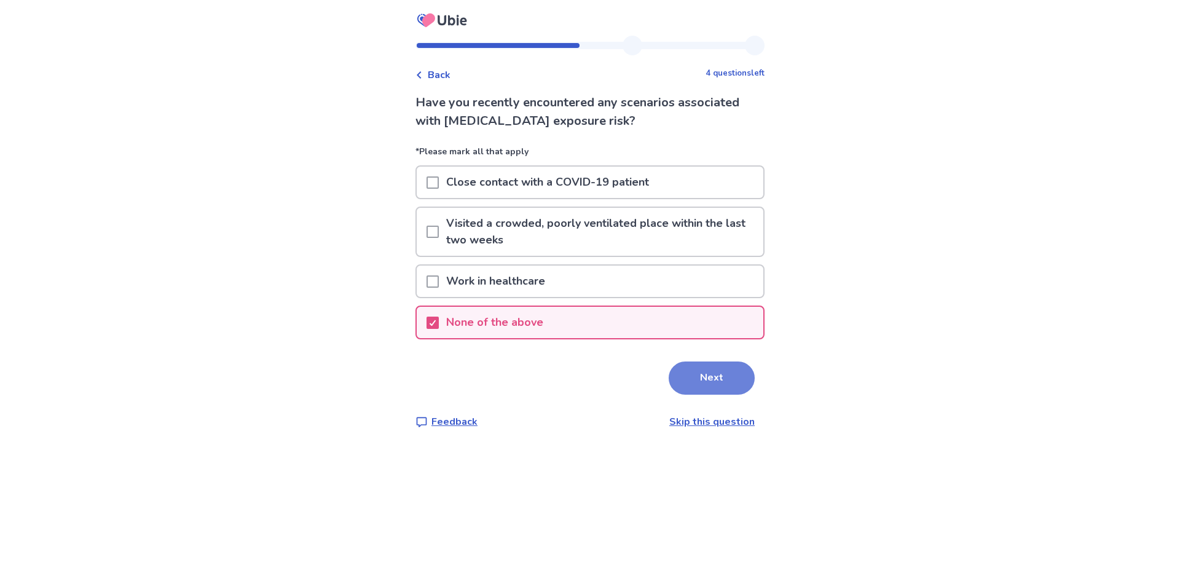
click at [723, 382] on button "Next" at bounding box center [711, 377] width 86 height 33
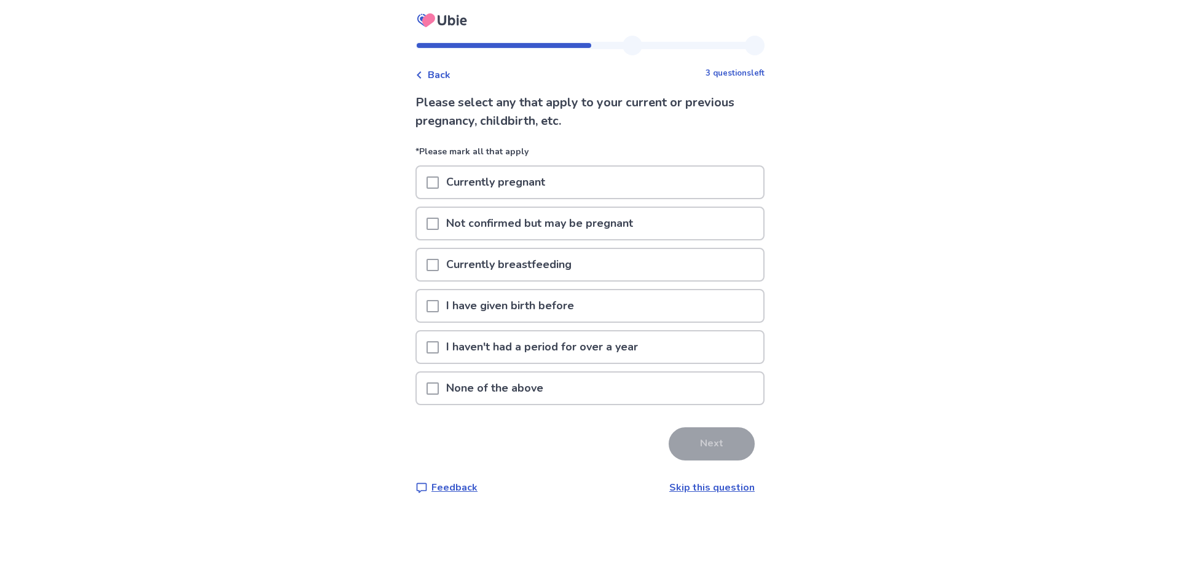
click at [438, 395] on div at bounding box center [432, 387] width 12 height 31
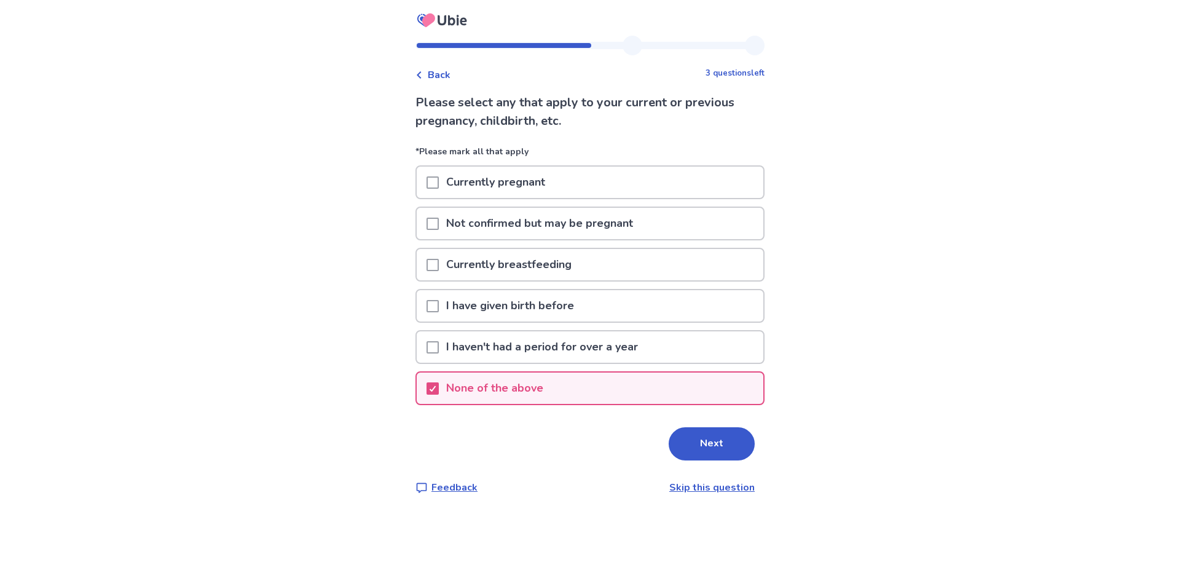
click at [676, 437] on button "Next" at bounding box center [711, 443] width 86 height 33
